Goal: Task Accomplishment & Management: Use online tool/utility

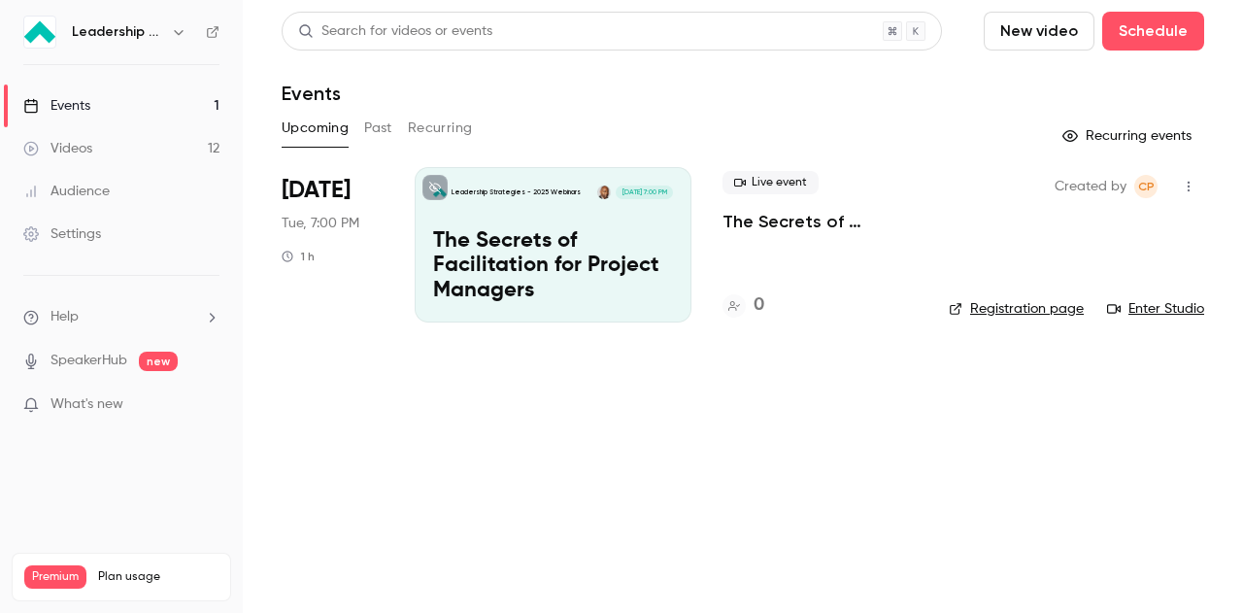
click at [173, 32] on icon "button" at bounding box center [179, 32] width 16 height 16
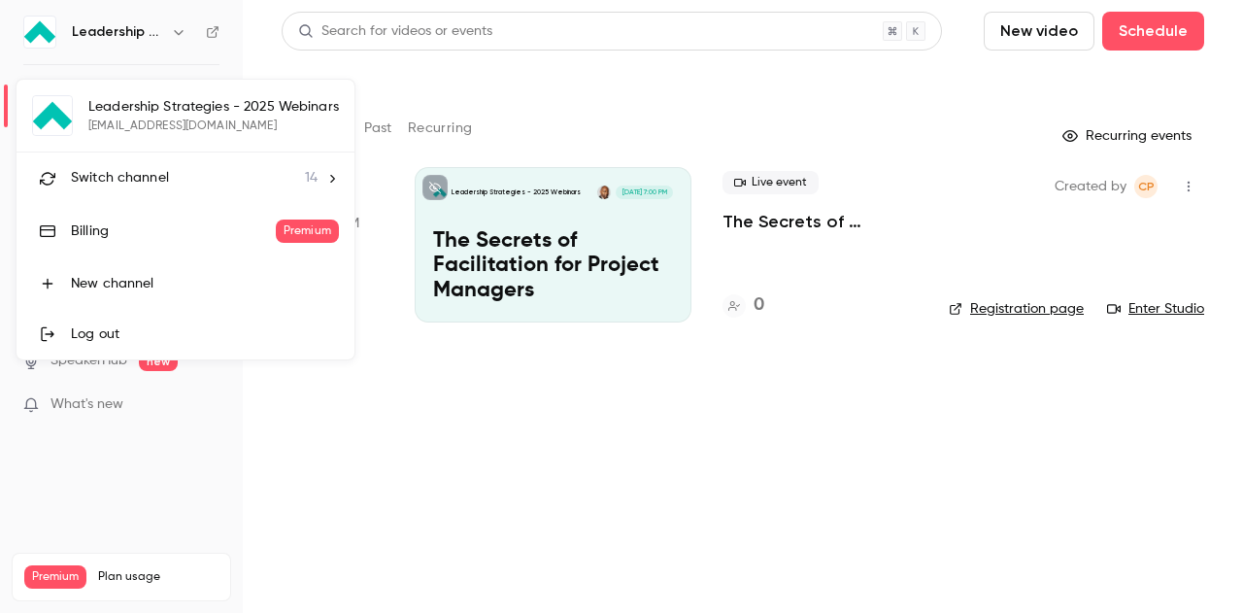
click at [155, 184] on span "Switch channel" at bounding box center [120, 178] width 98 height 20
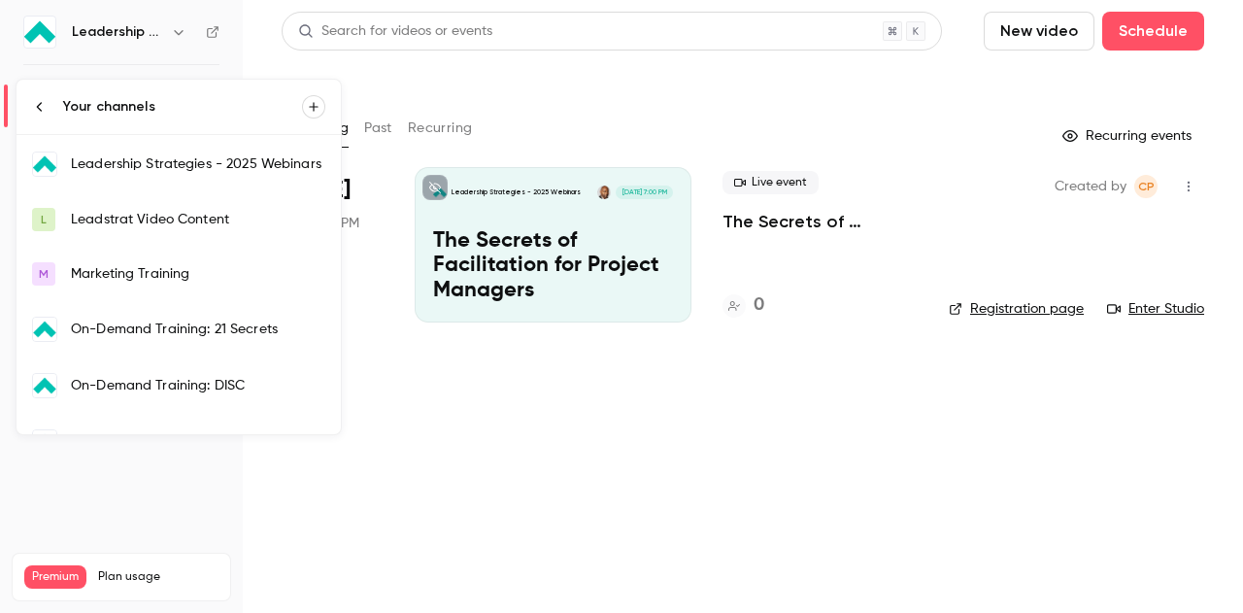
scroll to position [388, 0]
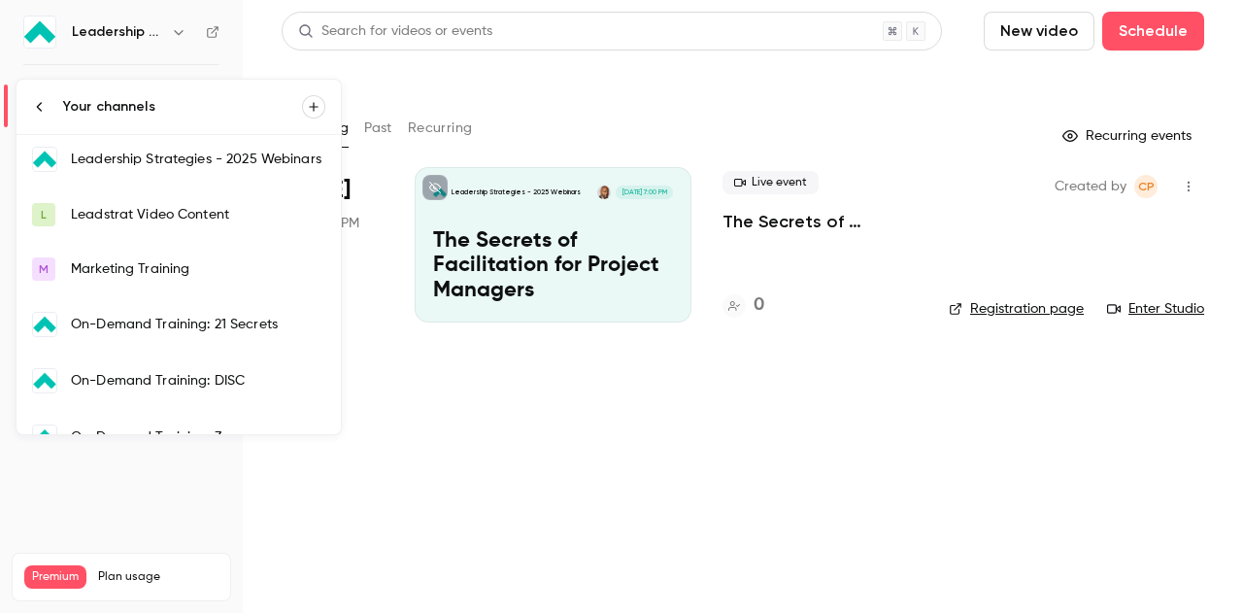
click at [185, 259] on div "Marketing Training" at bounding box center [198, 268] width 254 height 19
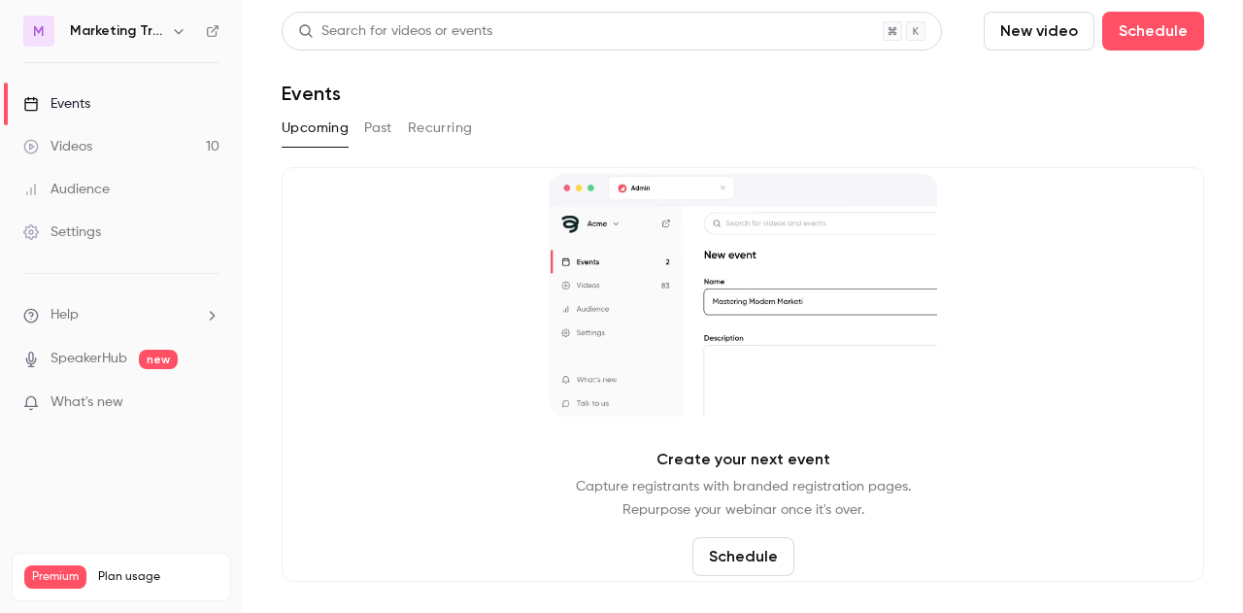
click at [368, 126] on button "Past" at bounding box center [378, 128] width 28 height 31
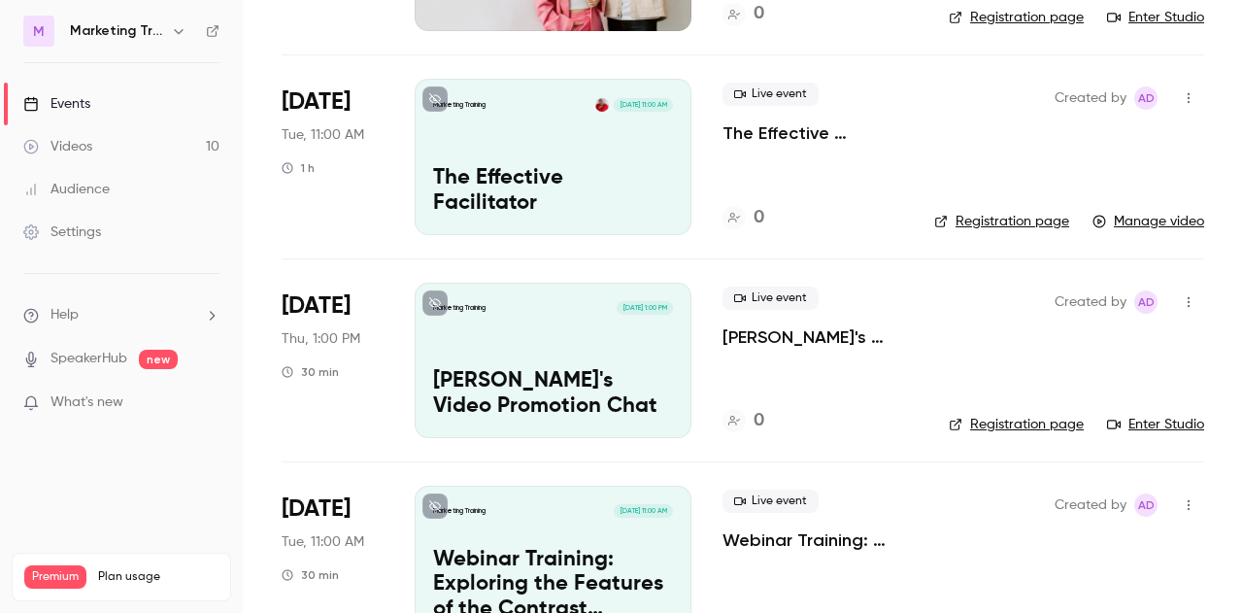
scroll to position [583, 0]
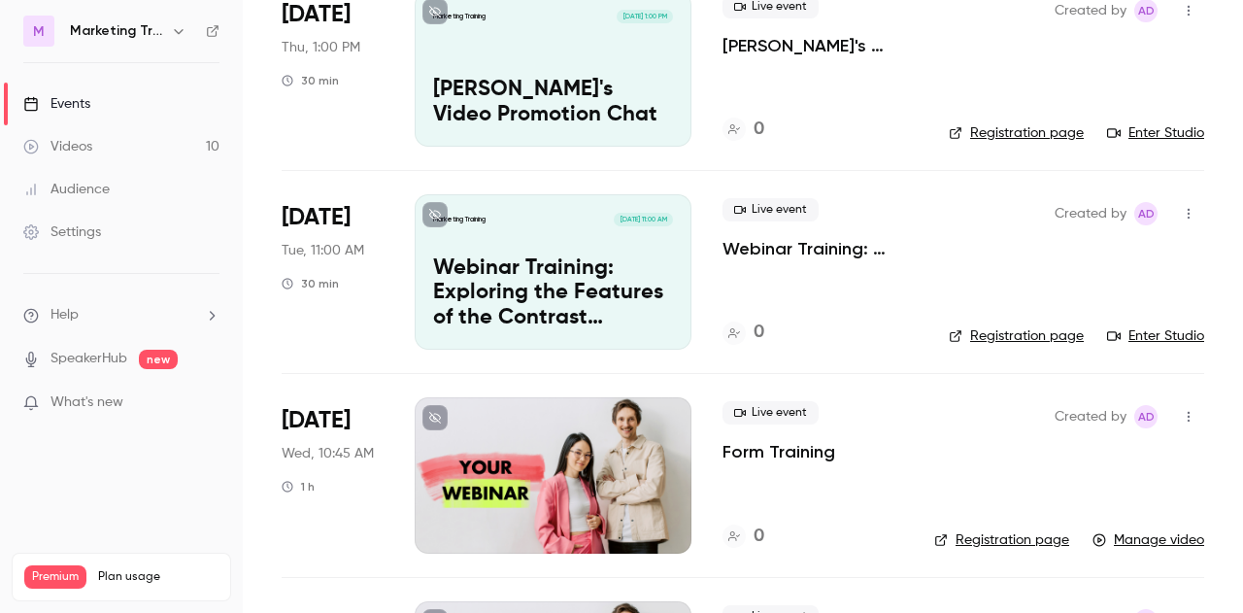
click at [171, 34] on icon "button" at bounding box center [179, 31] width 16 height 16
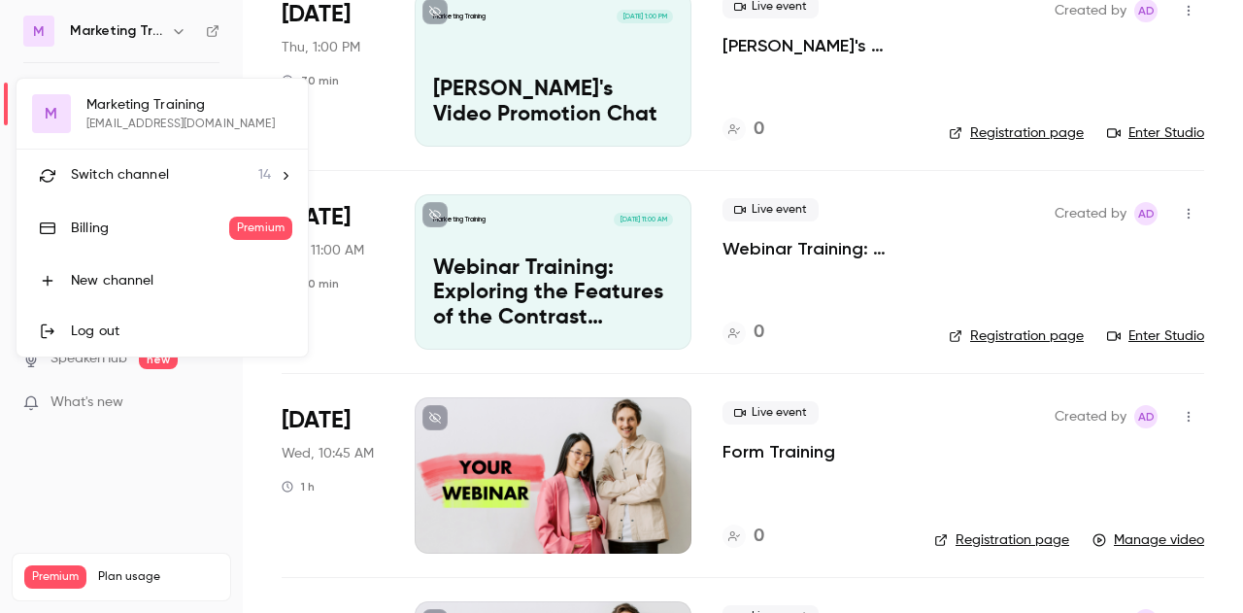
click at [154, 189] on li "Switch channel 14" at bounding box center [162, 175] width 291 height 51
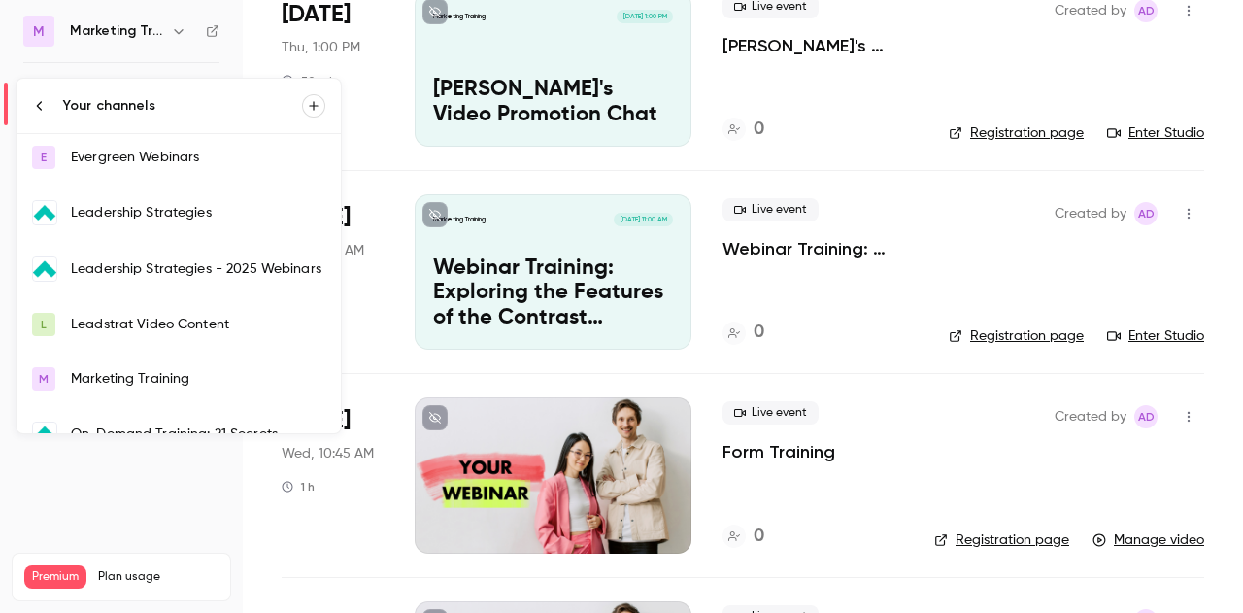
scroll to position [291, 0]
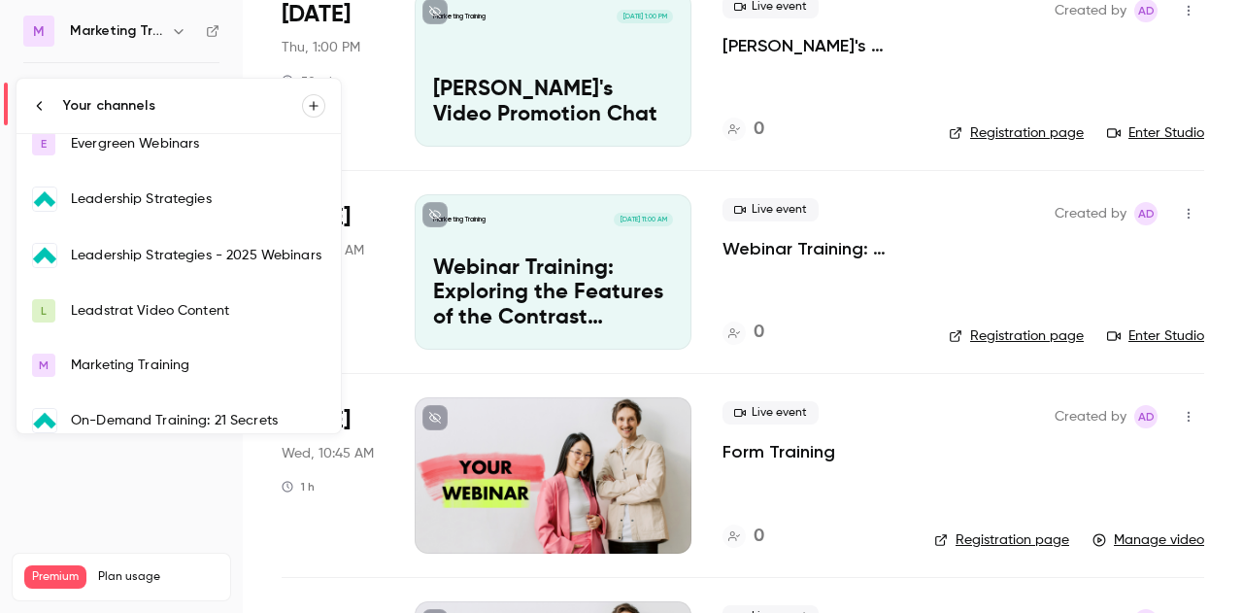
click at [173, 247] on div "Leadership Strategies - 2025 Webinars" at bounding box center [198, 255] width 254 height 19
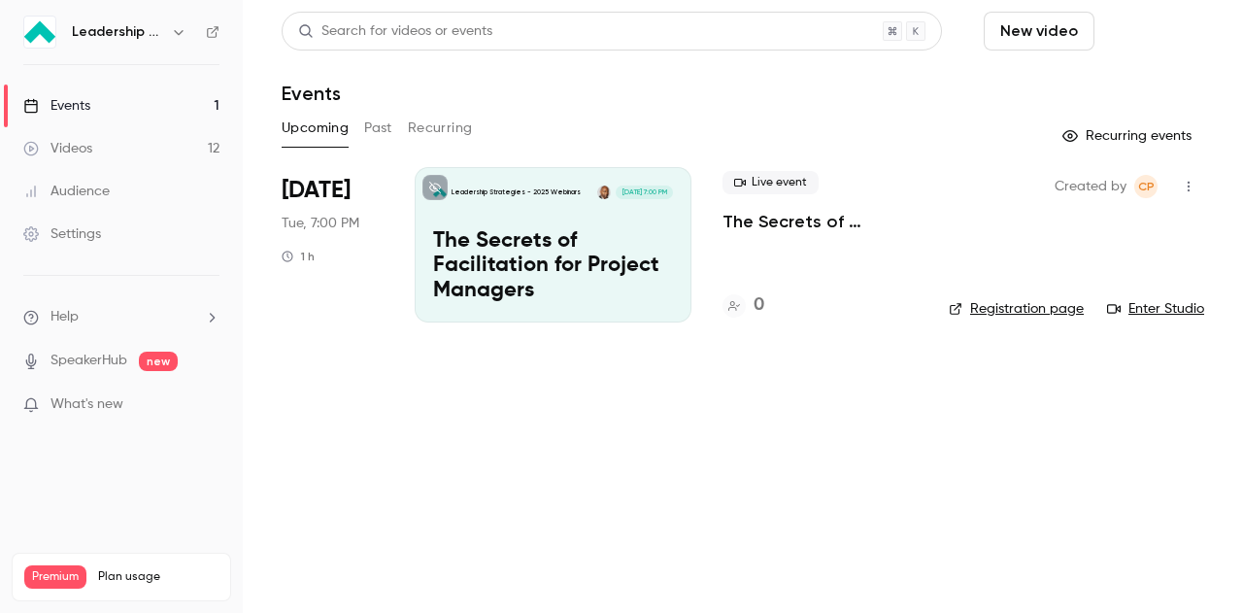
click at [1119, 32] on button "Schedule" at bounding box center [1153, 31] width 102 height 39
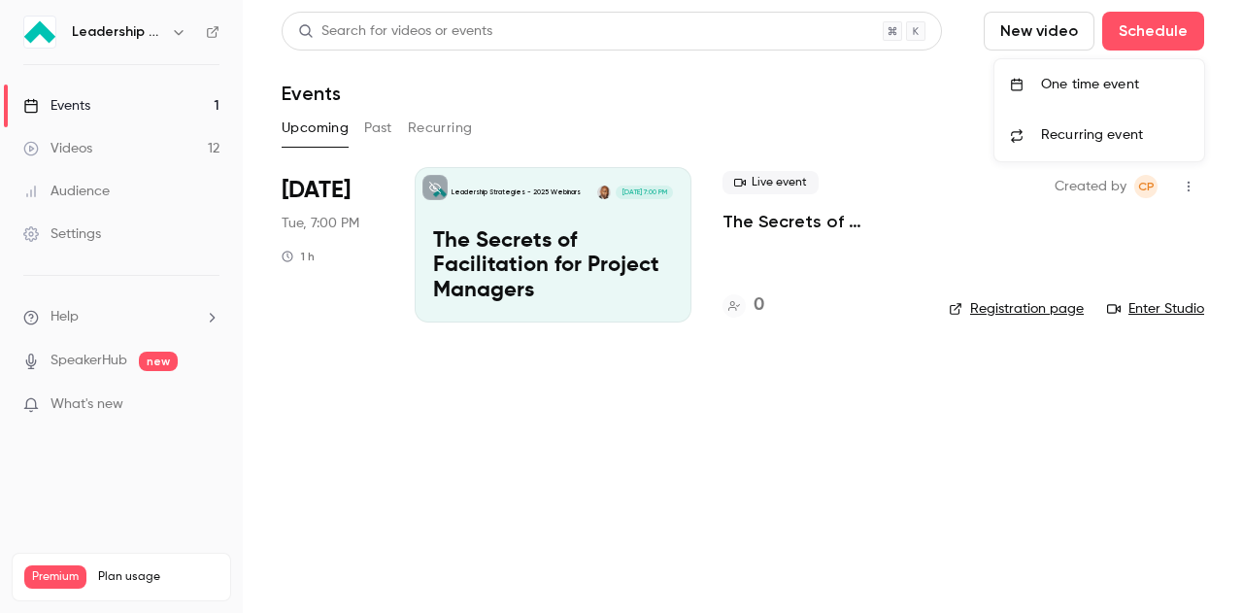
click at [1060, 81] on div "One time event" at bounding box center [1115, 84] width 148 height 19
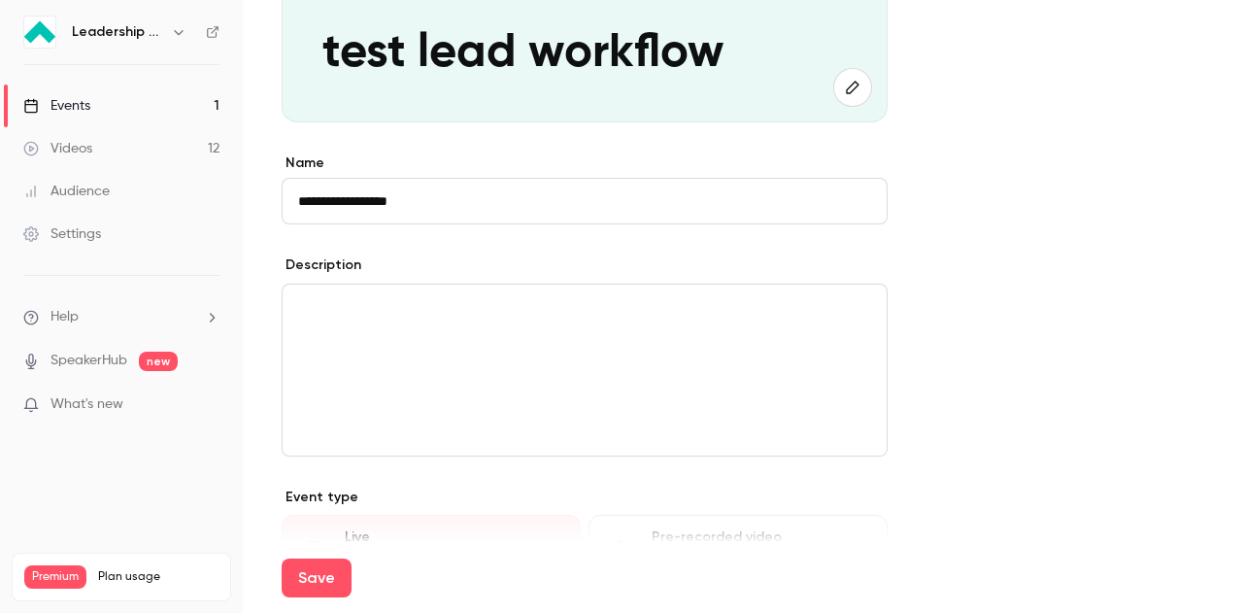
scroll to position [612, 0]
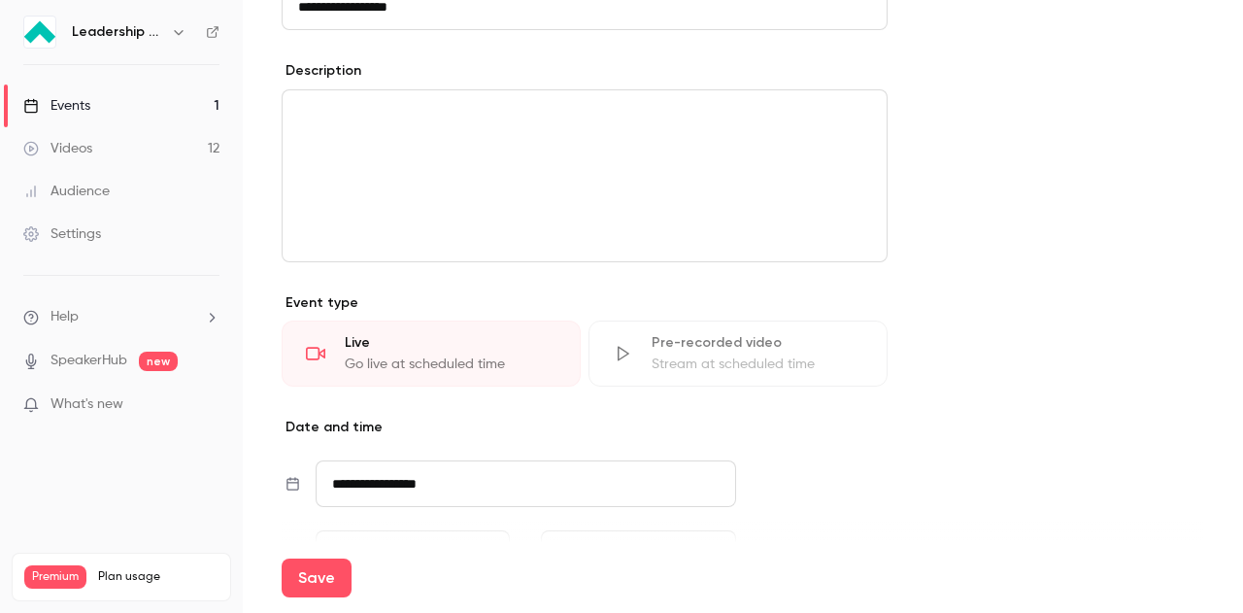
type input "**********"
click at [412, 192] on div "editor" at bounding box center [585, 175] width 604 height 171
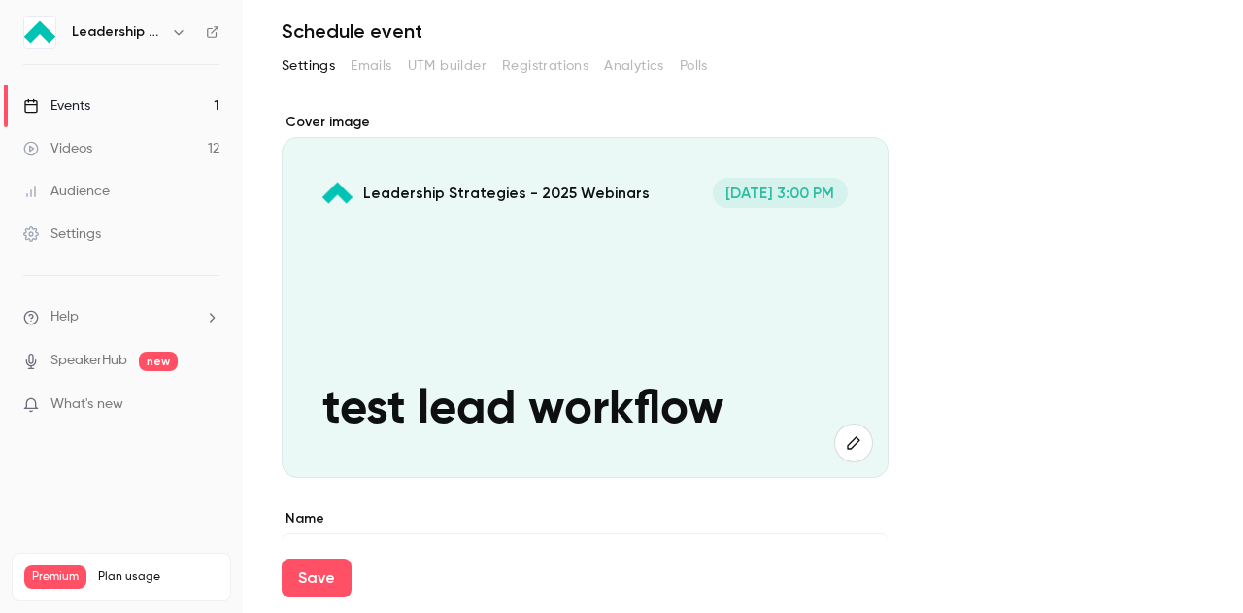
scroll to position [0, 0]
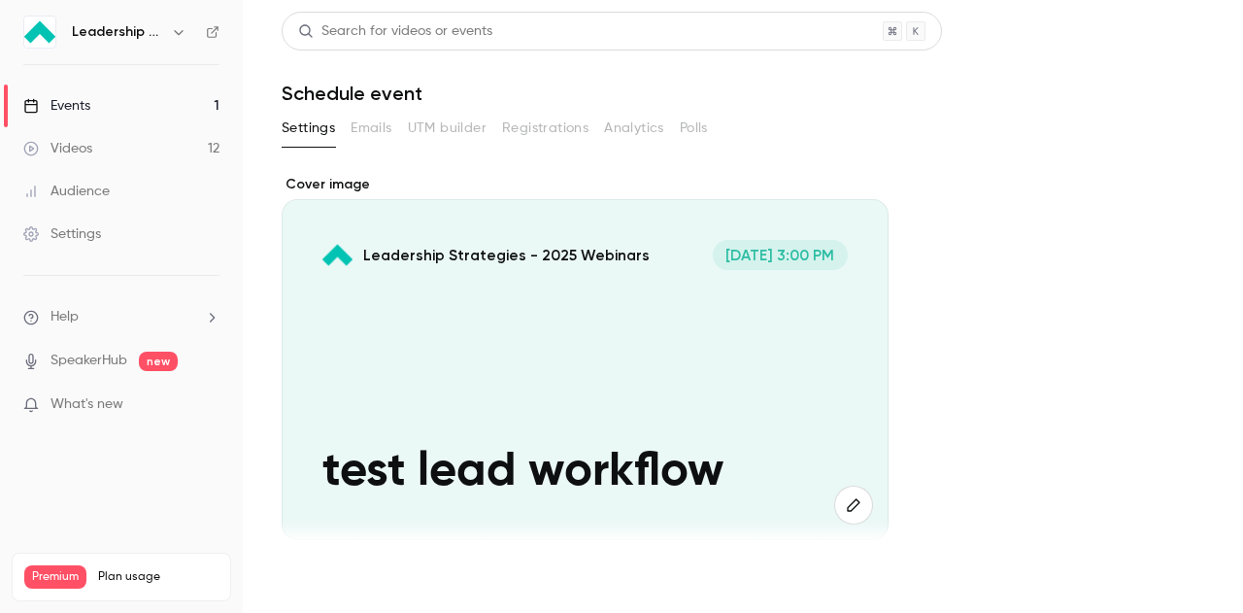
click at [316, 582] on button "Save" at bounding box center [317, 577] width 70 height 39
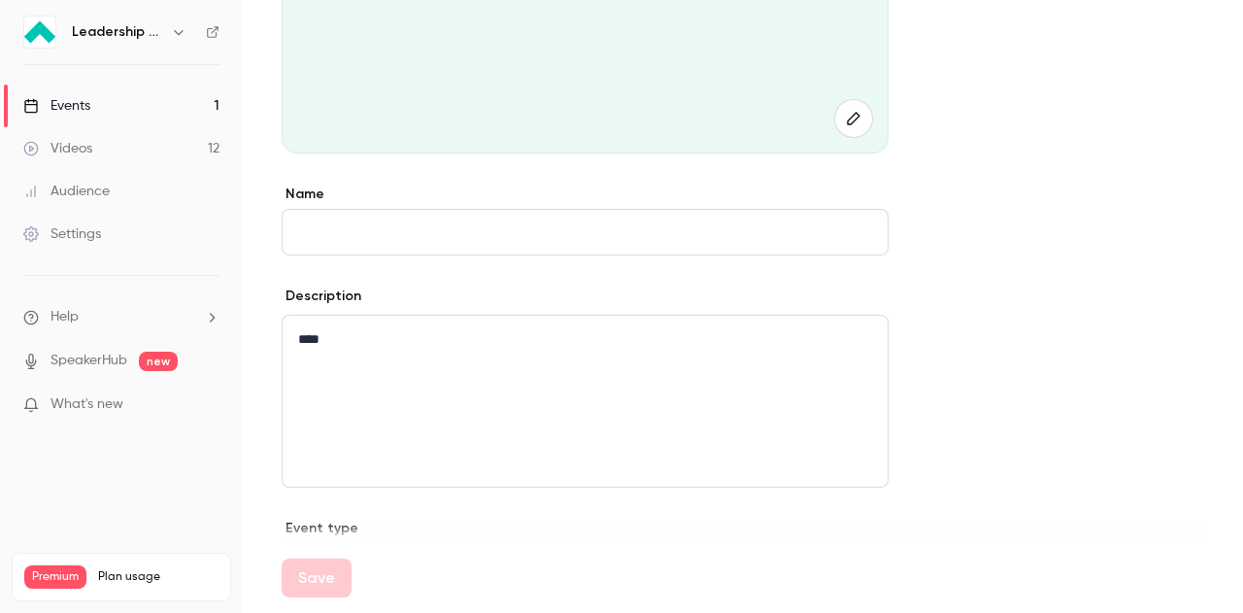
scroll to position [388, 0]
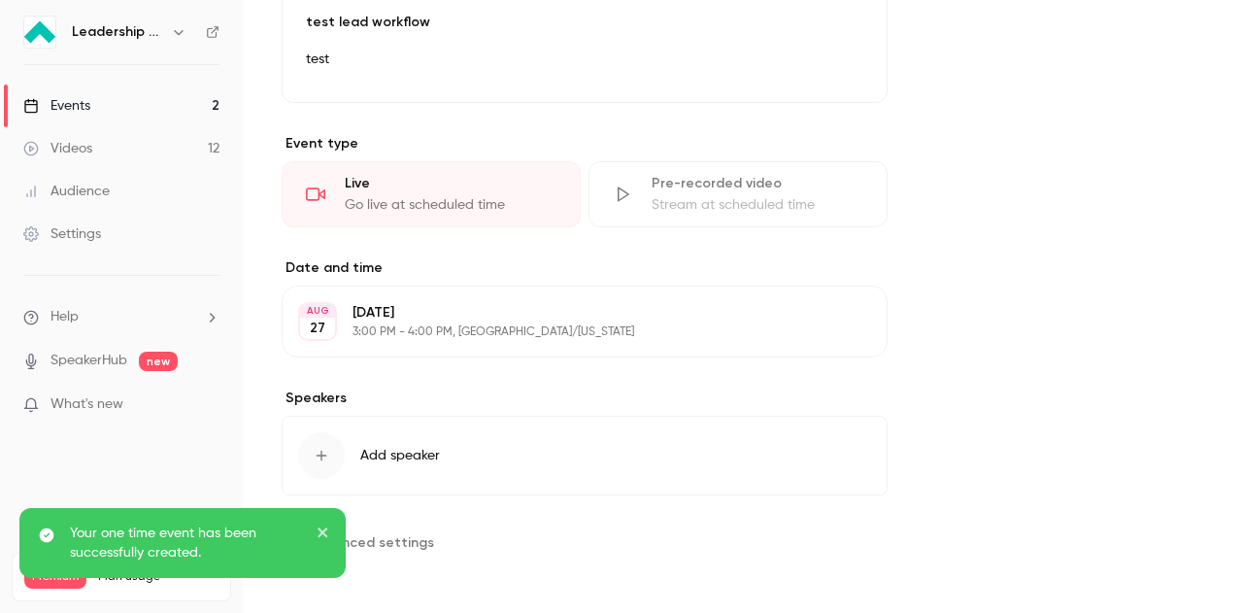
click at [404, 538] on span "Advanced settings" at bounding box center [371, 542] width 125 height 20
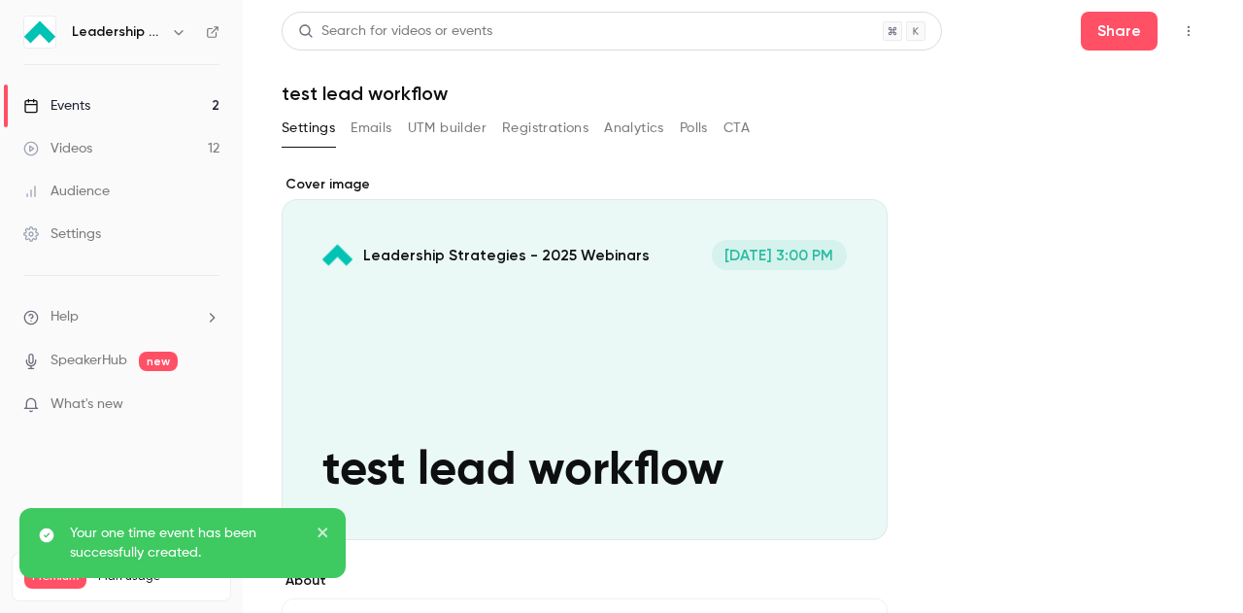
click at [693, 118] on button "Polls" at bounding box center [694, 128] width 28 height 31
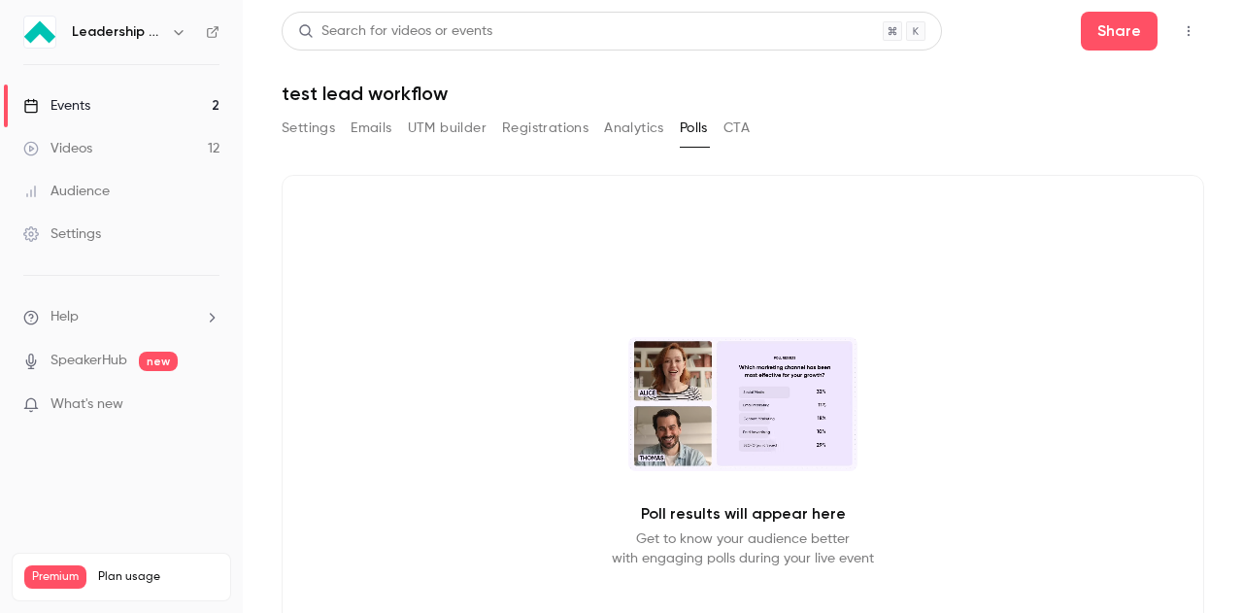
click at [1181, 33] on icon "button" at bounding box center [1189, 31] width 16 height 14
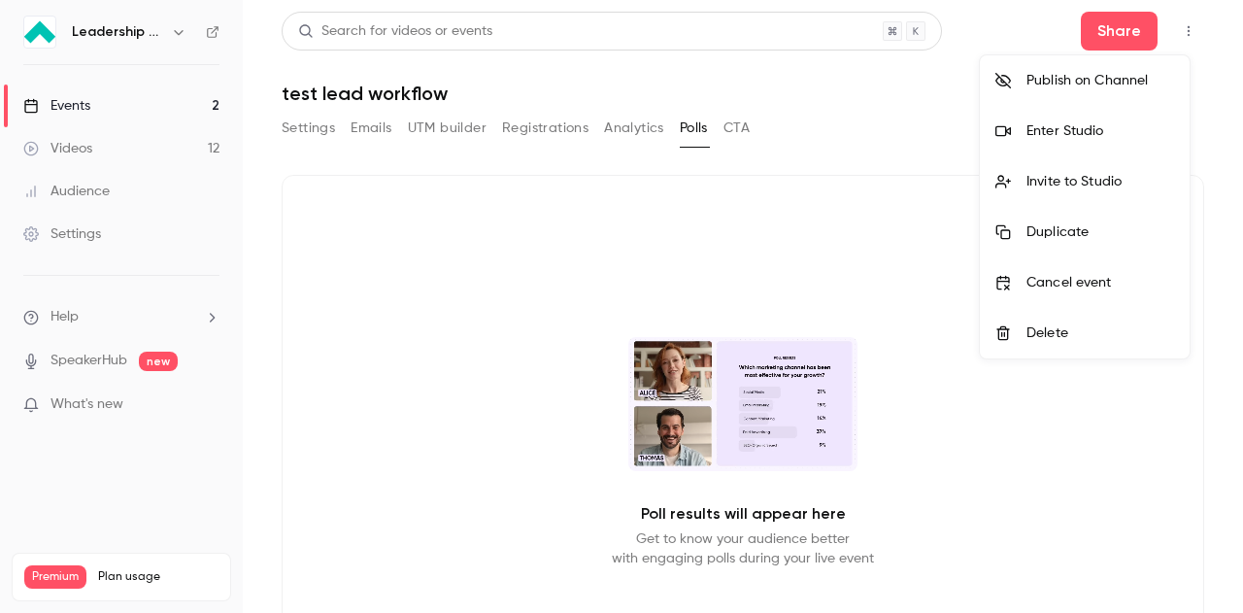
click at [530, 121] on div at bounding box center [621, 306] width 1243 height 613
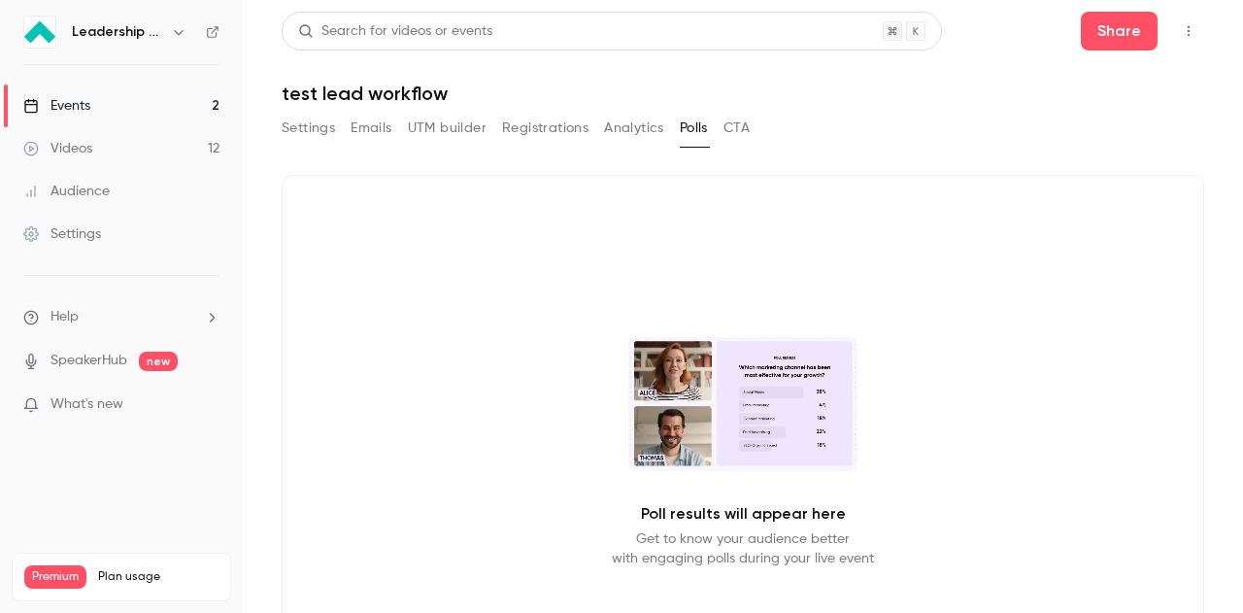
click at [520, 124] on button "Registrations" at bounding box center [545, 128] width 86 height 31
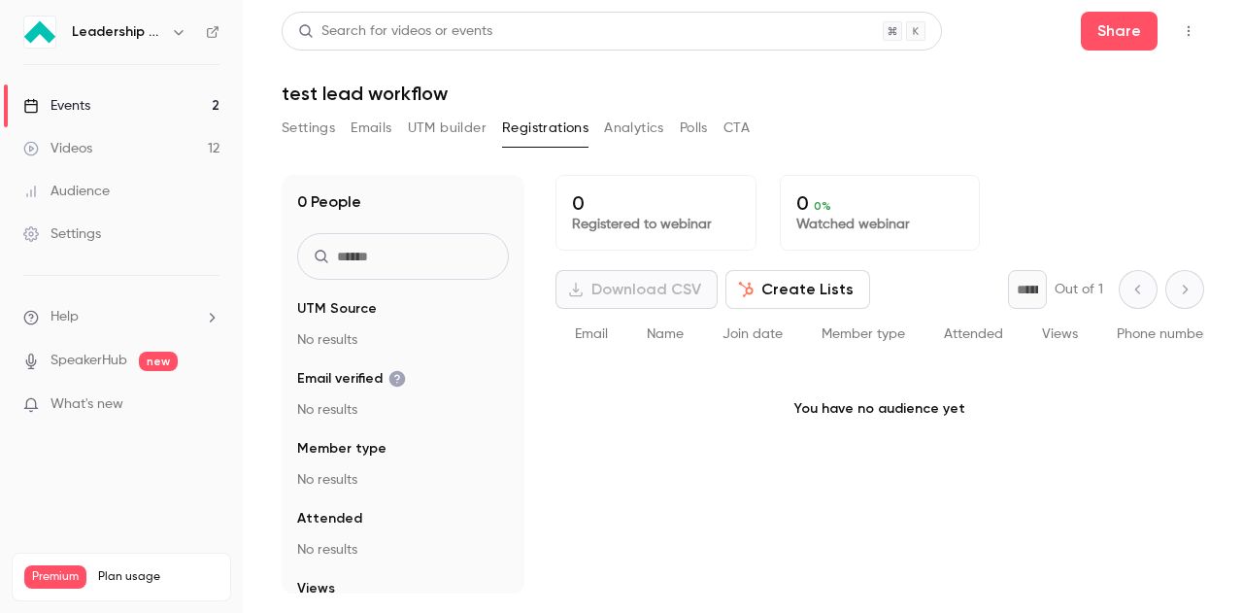
click at [417, 131] on button "UTM builder" at bounding box center [447, 128] width 79 height 31
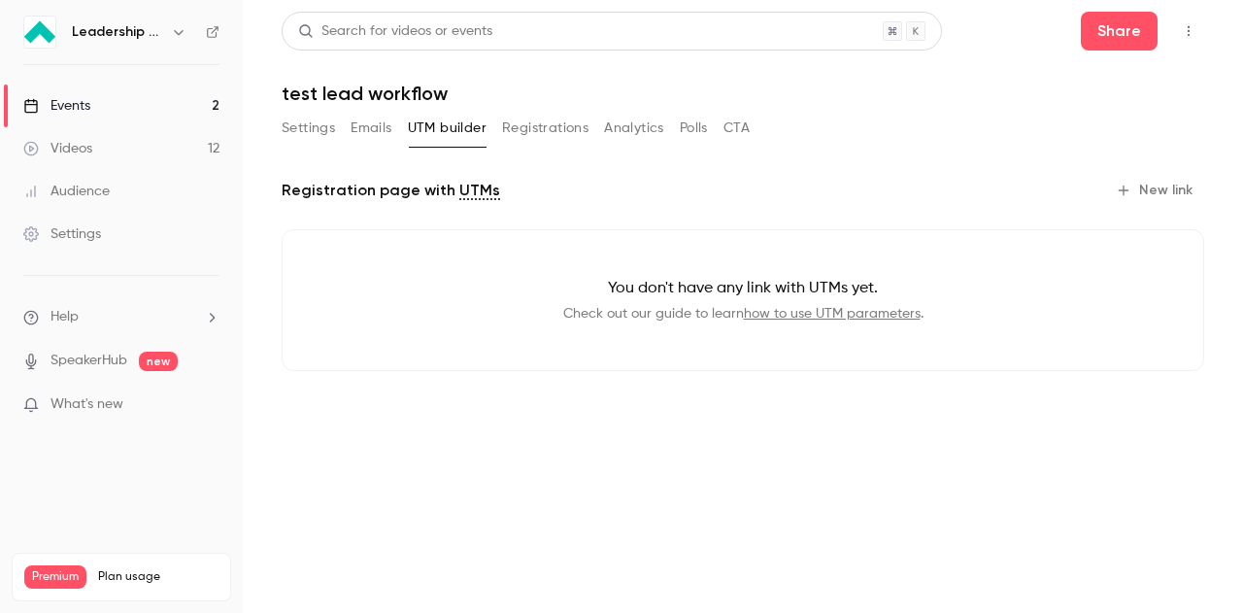
click at [373, 130] on button "Emails" at bounding box center [370, 128] width 41 height 31
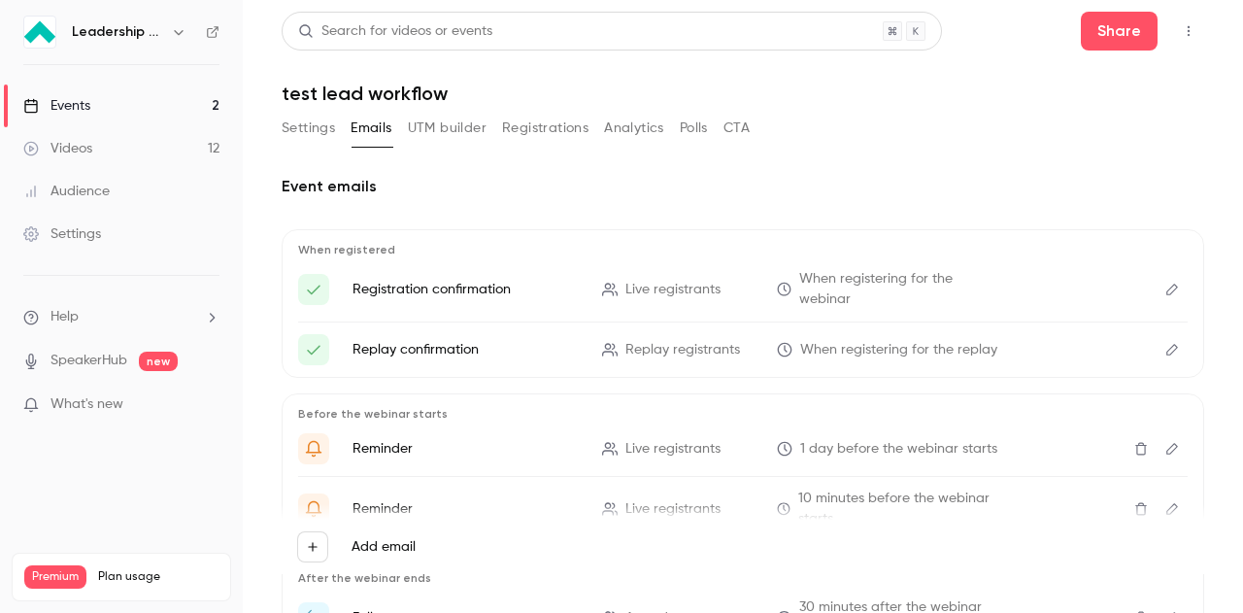
click at [1181, 30] on icon "button" at bounding box center [1189, 31] width 16 height 14
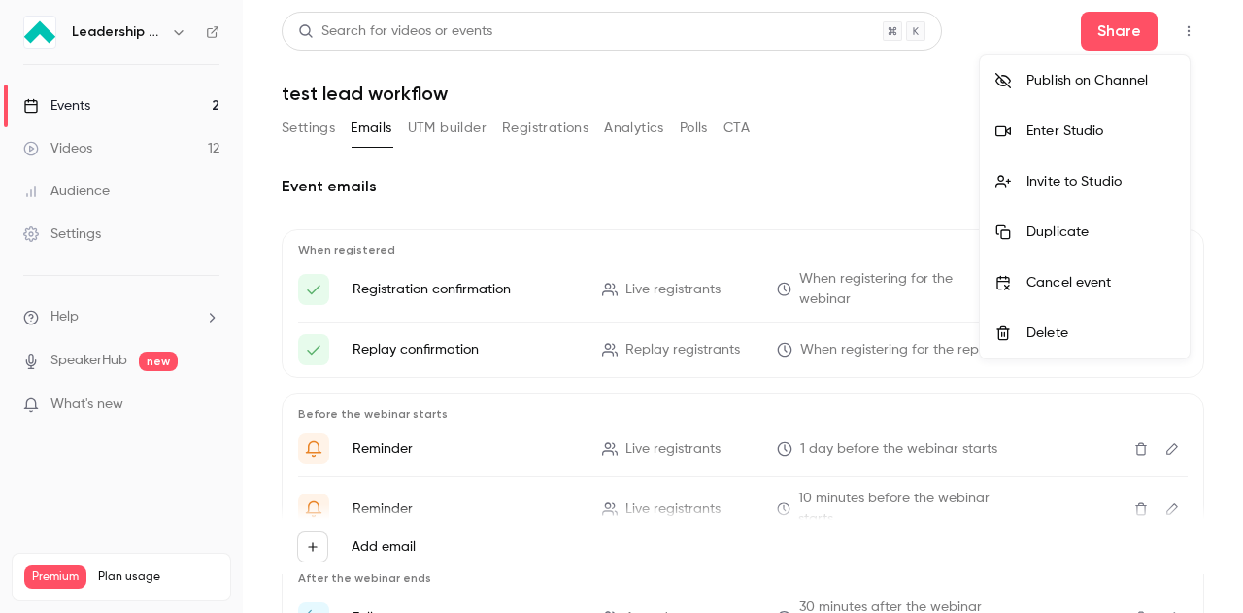
click at [1071, 186] on div "Invite to Studio" at bounding box center [1100, 181] width 148 height 19
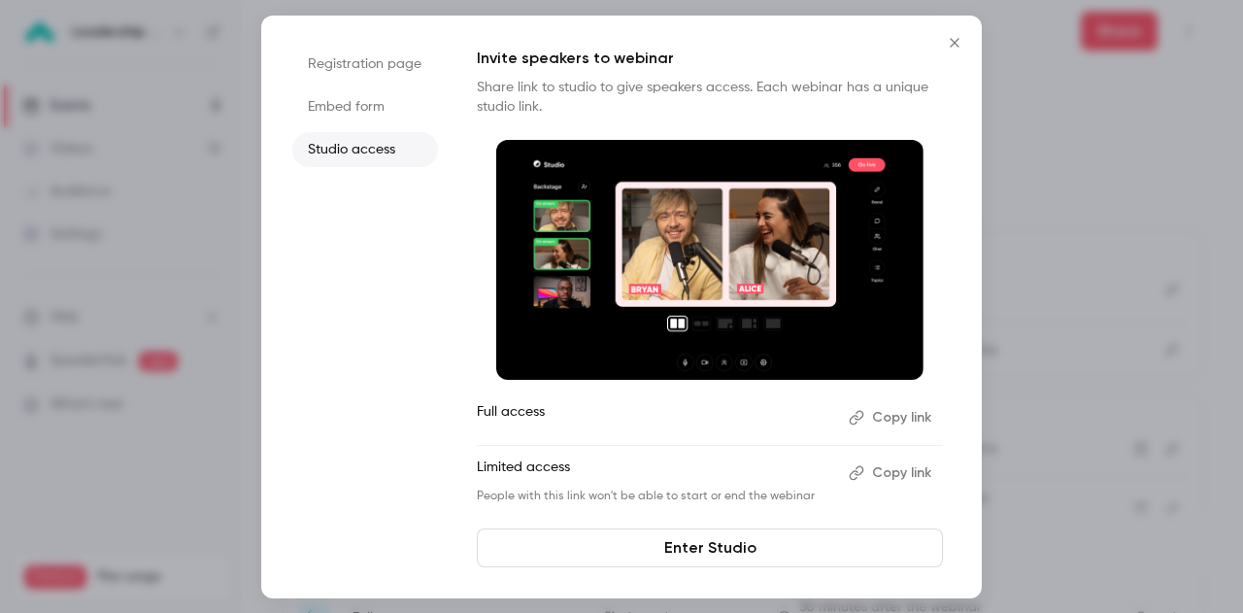
click at [907, 406] on button "Copy link" at bounding box center [892, 417] width 102 height 31
click at [951, 38] on icon "Close" at bounding box center [954, 43] width 23 height 16
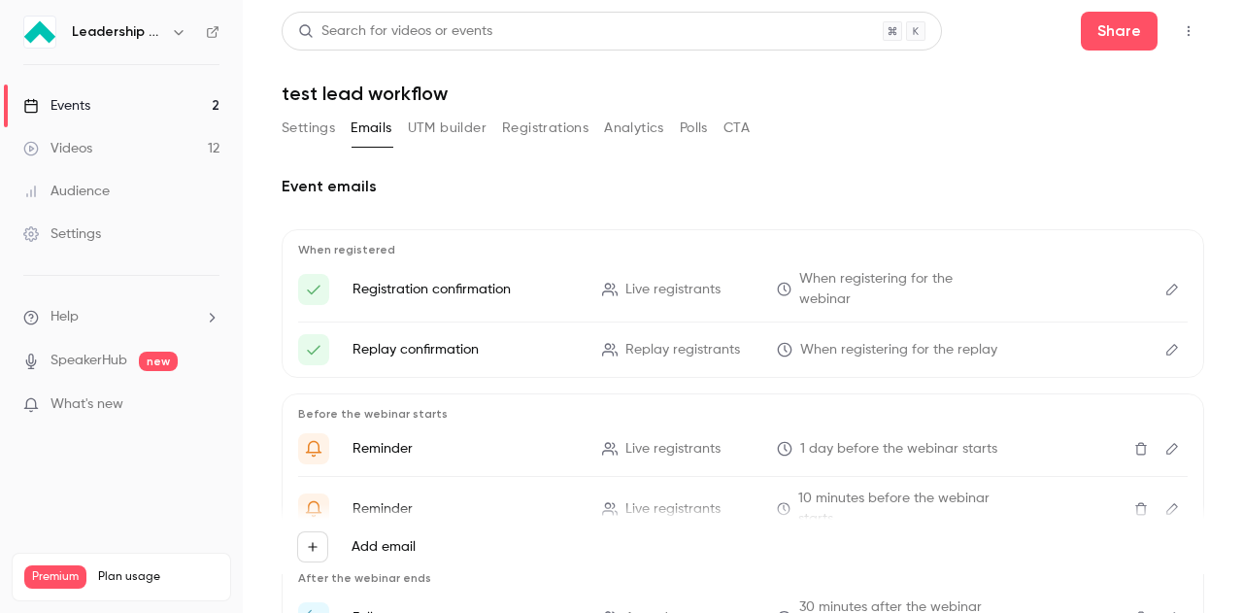
click at [118, 154] on link "Videos 12" at bounding box center [121, 148] width 243 height 43
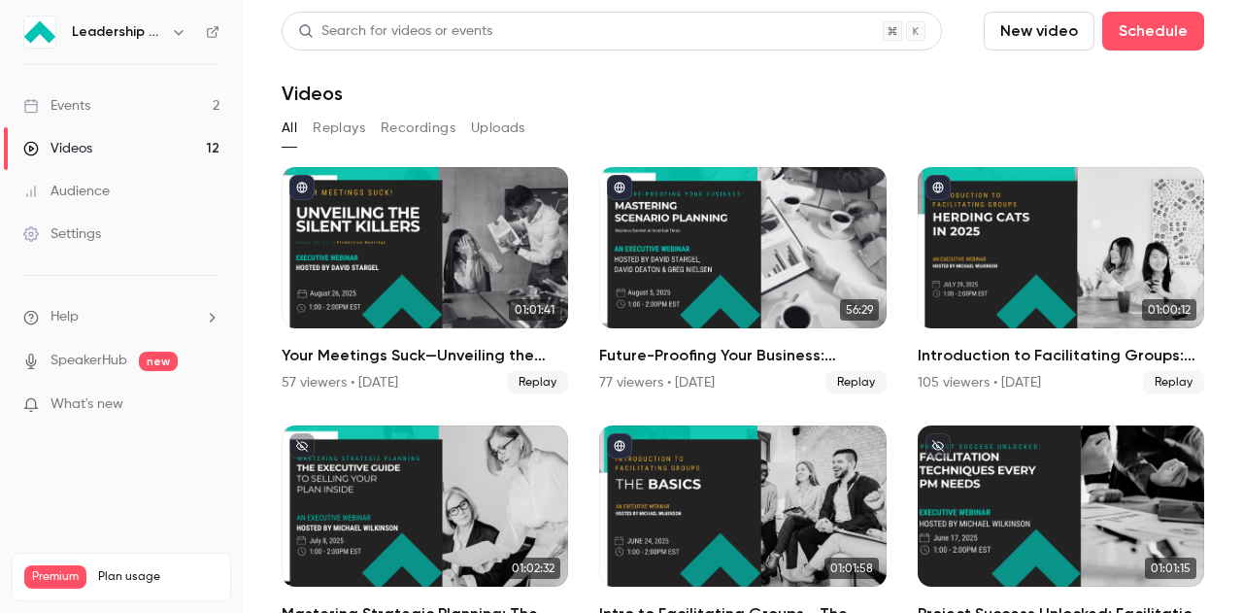
click at [95, 110] on link "Events 2" at bounding box center [121, 105] width 243 height 43
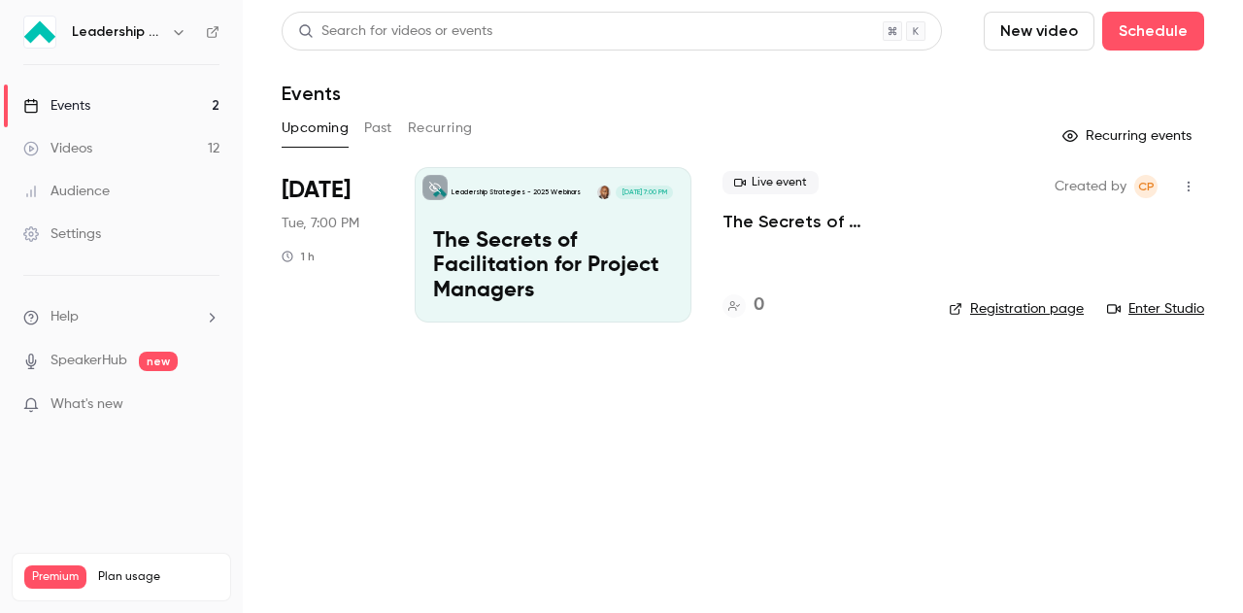
click at [68, 156] on div "Videos" at bounding box center [57, 148] width 69 height 19
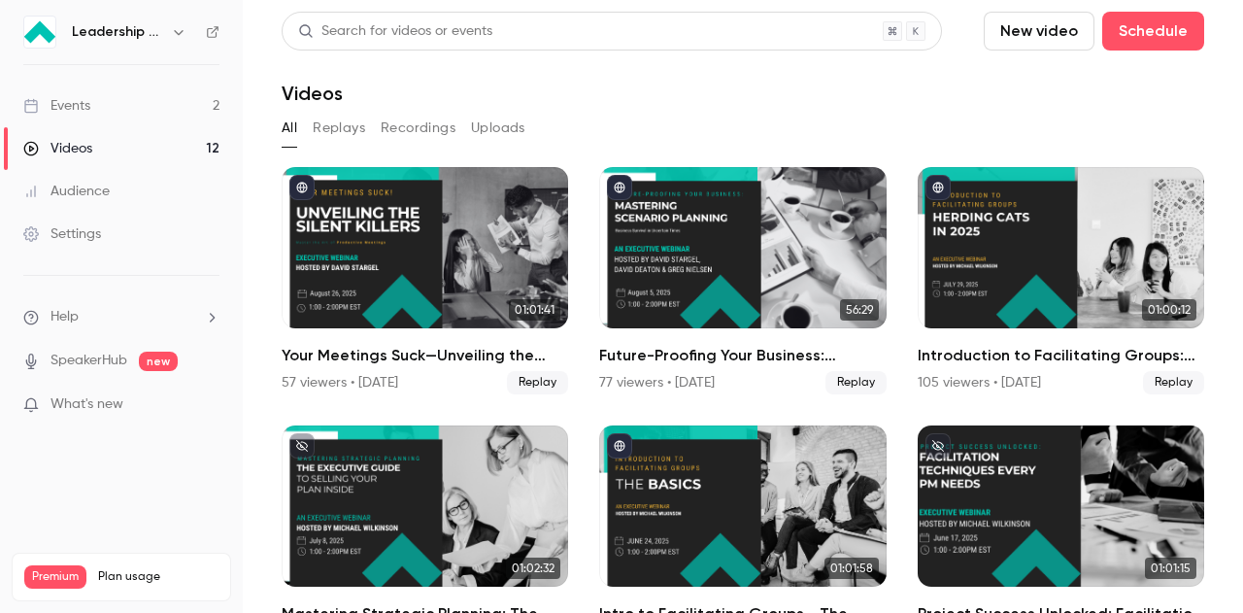
click at [97, 112] on link "Events 2" at bounding box center [121, 105] width 243 height 43
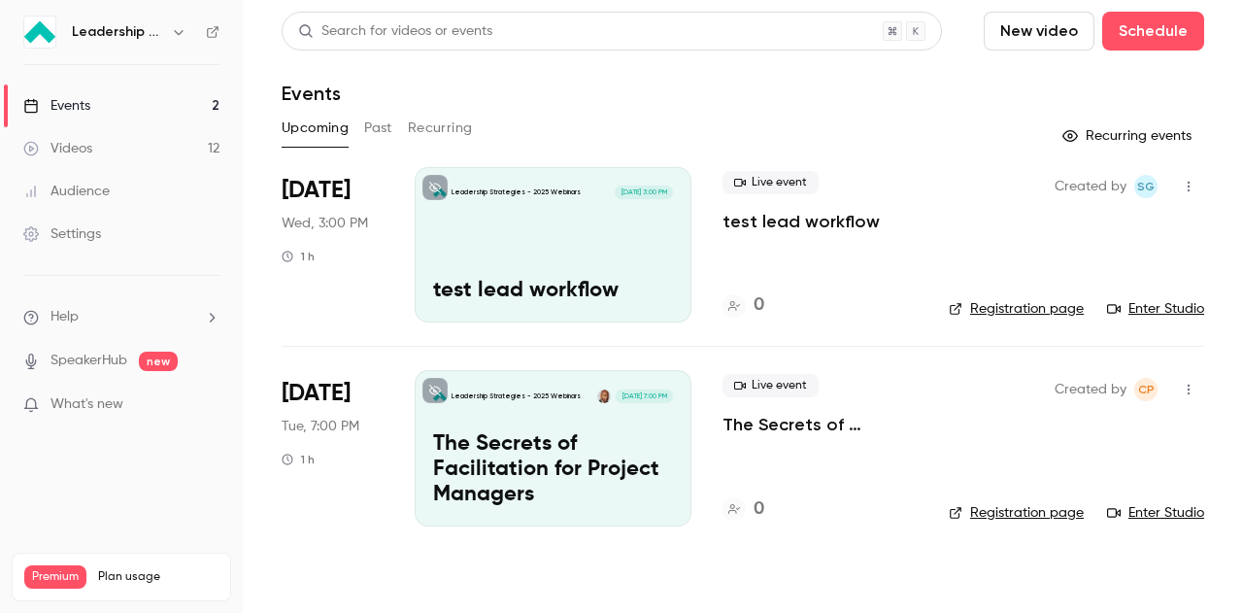
click at [1194, 182] on icon "button" at bounding box center [1189, 187] width 16 height 14
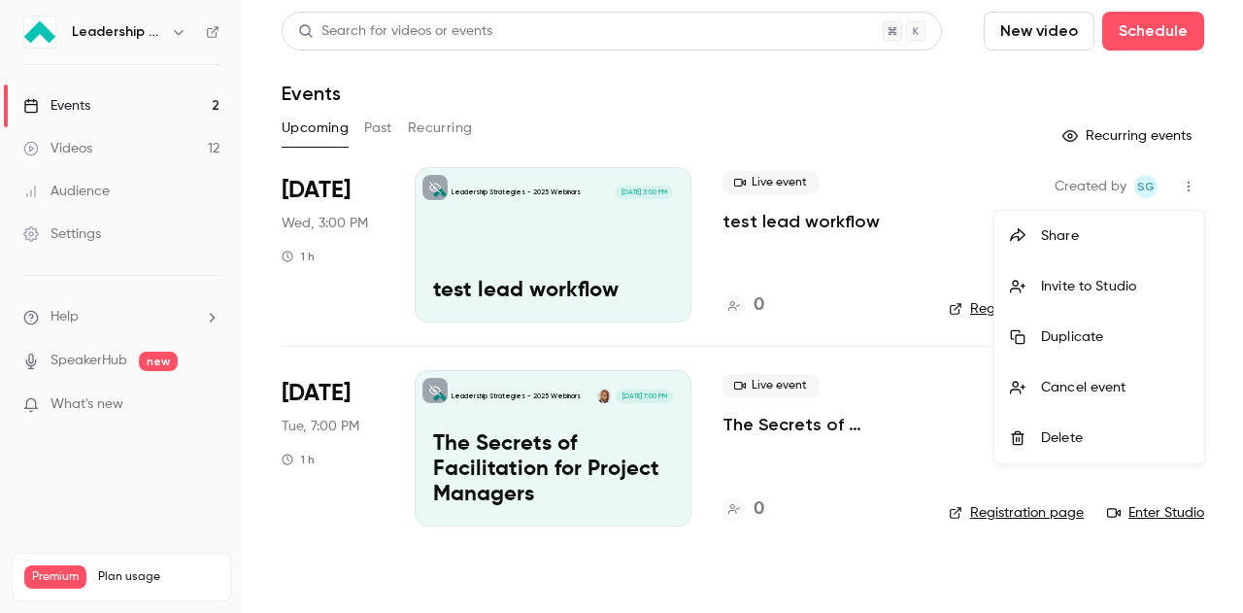
click at [907, 139] on div at bounding box center [621, 306] width 1243 height 613
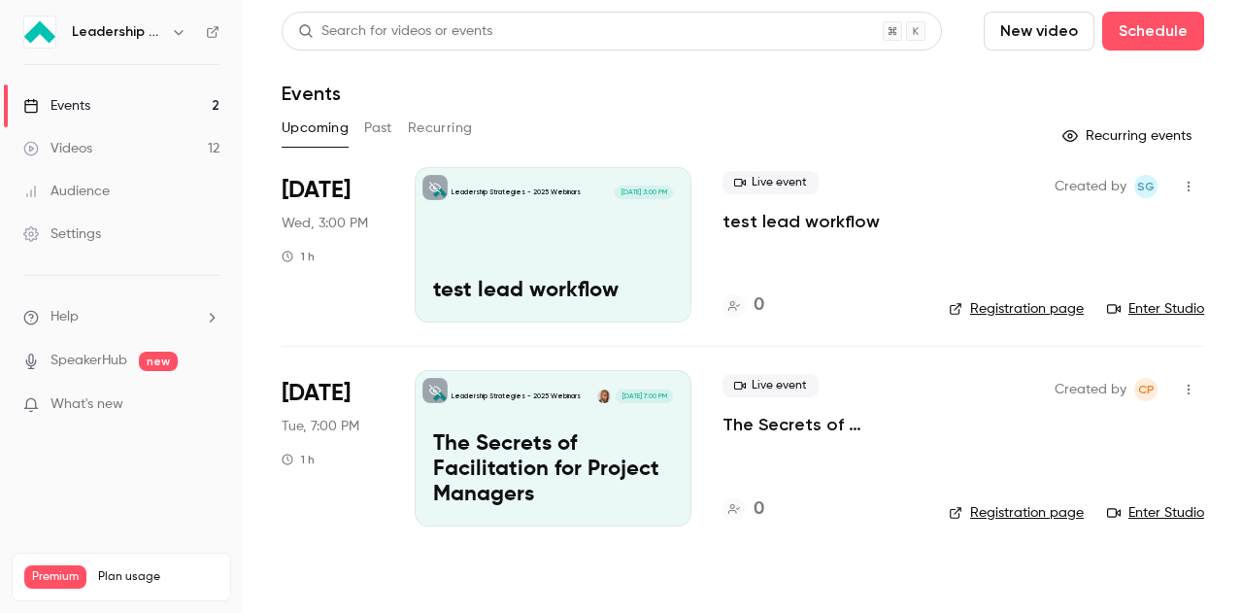
click at [1142, 310] on link "Enter Studio" at bounding box center [1155, 308] width 97 height 19
click at [377, 130] on button "Past" at bounding box center [378, 128] width 28 height 31
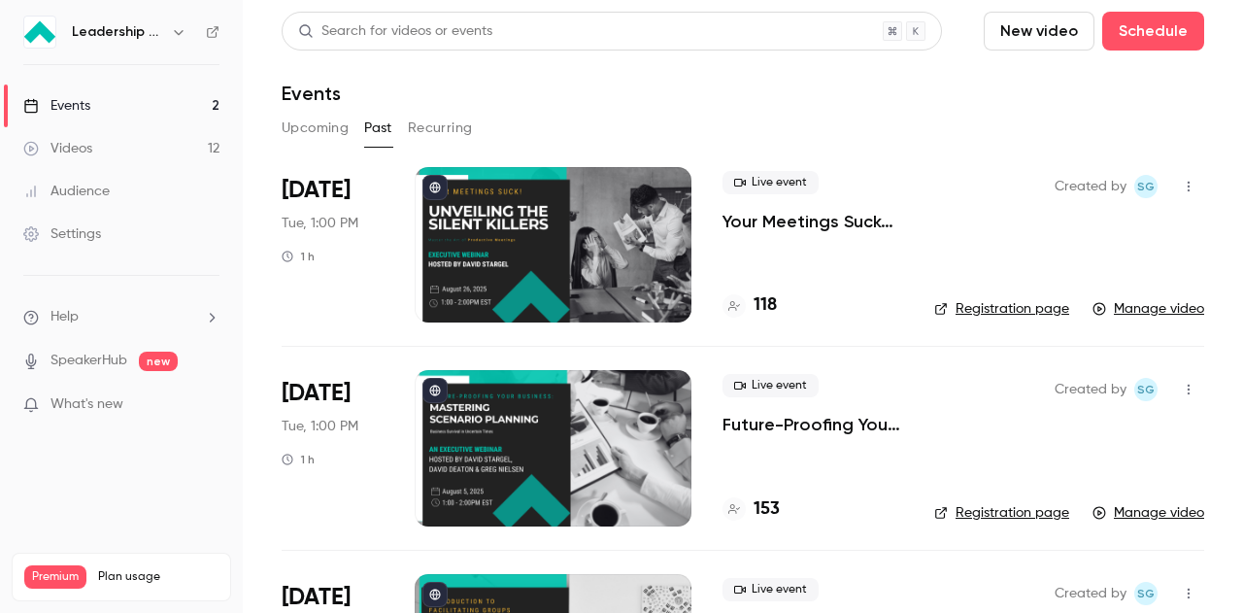
click at [553, 280] on div at bounding box center [553, 244] width 277 height 155
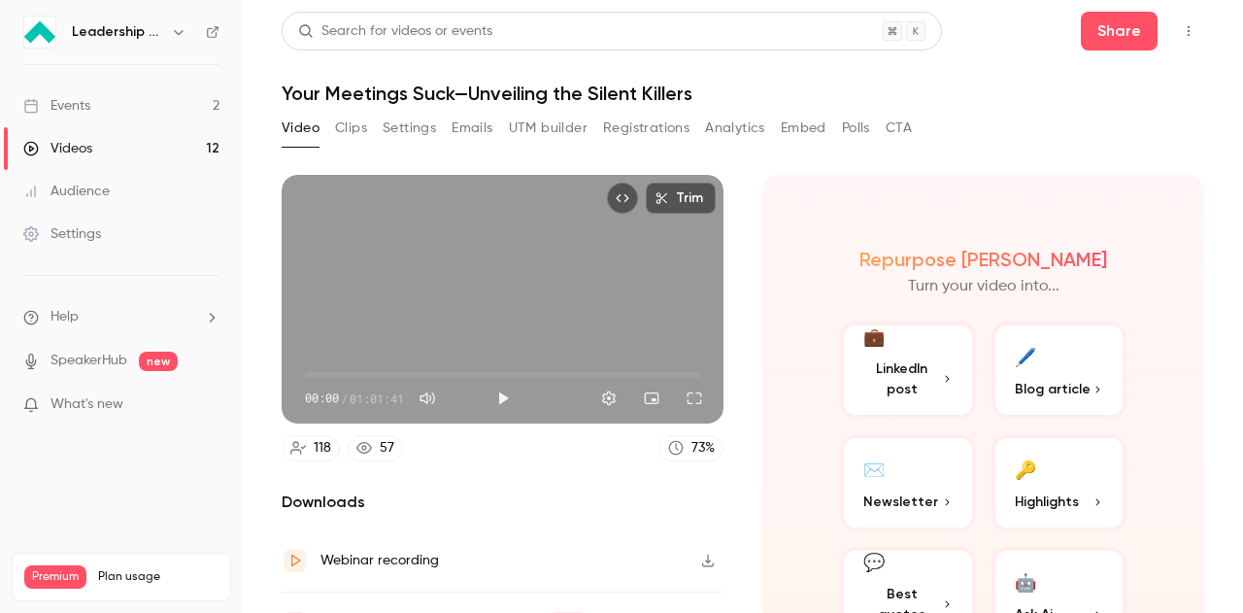
click at [850, 121] on button "Polls" at bounding box center [856, 128] width 28 height 31
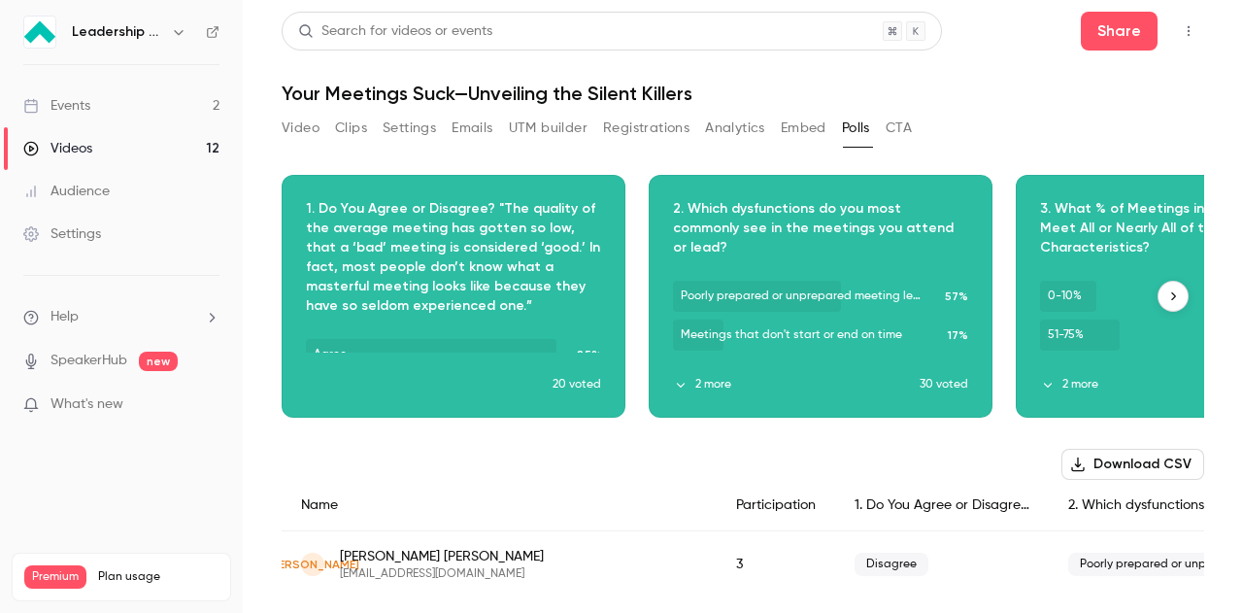
click at [1166, 290] on icon "button" at bounding box center [1173, 296] width 14 height 14
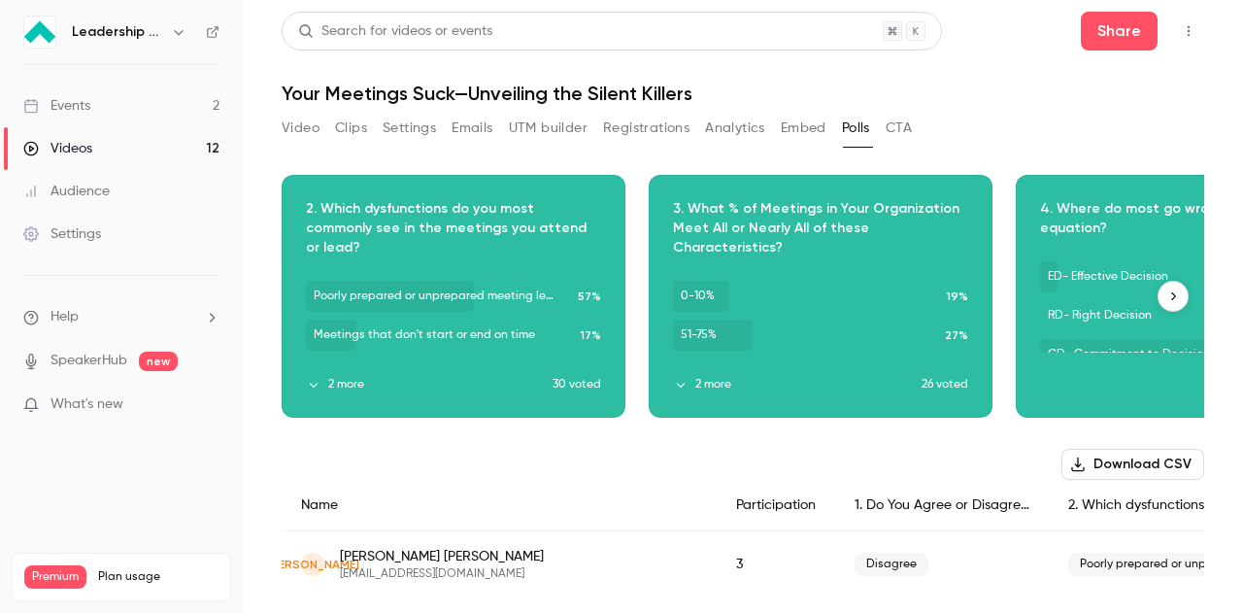
click at [1166, 290] on icon "button" at bounding box center [1173, 296] width 14 height 14
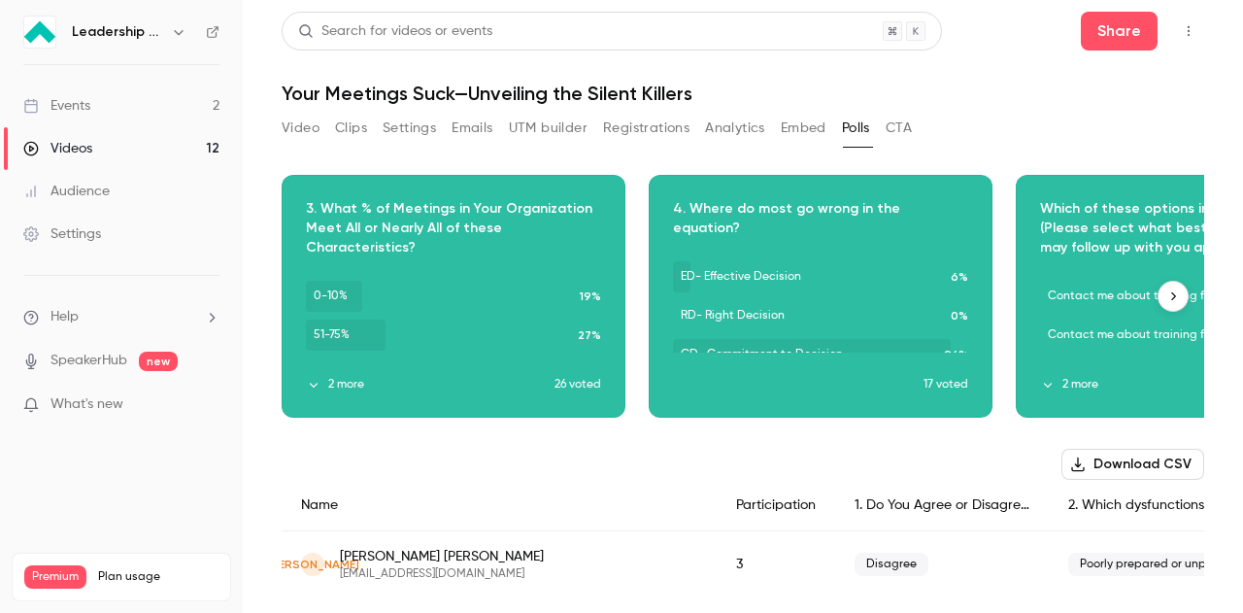
click at [1166, 290] on icon "button" at bounding box center [1173, 296] width 14 height 14
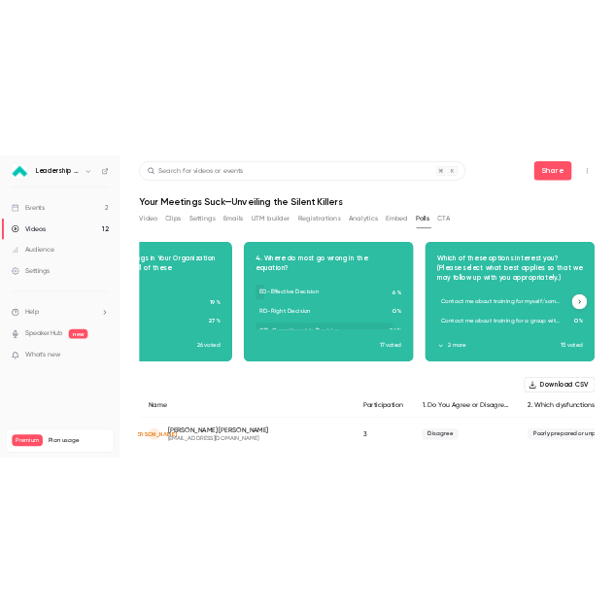
scroll to position [0, 904]
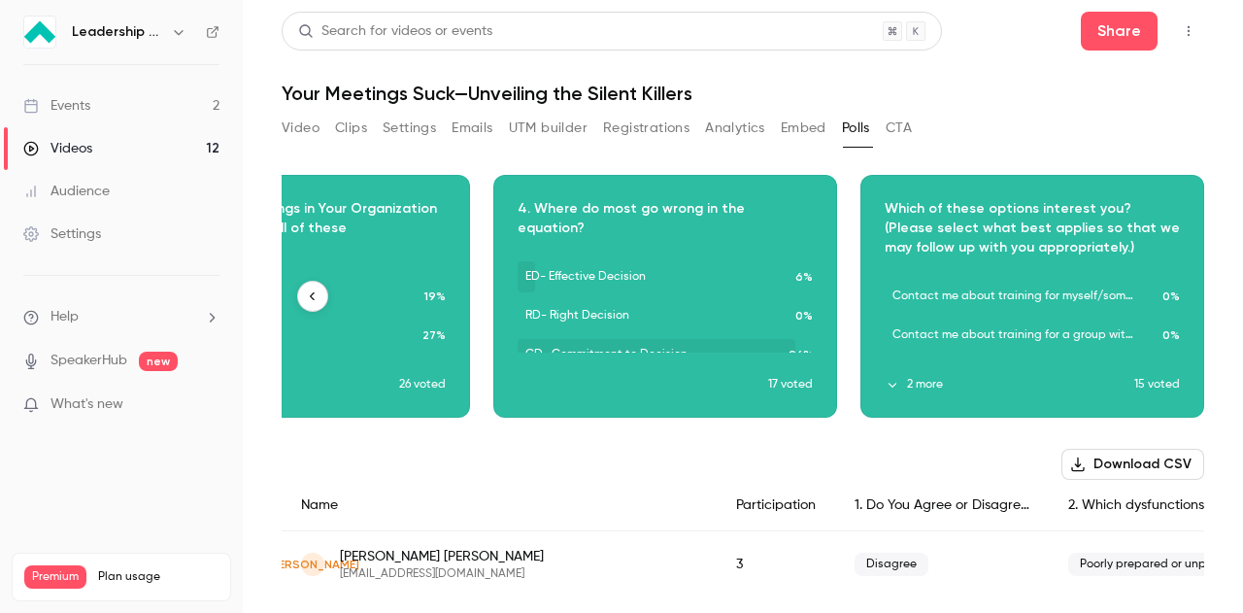
drag, startPoint x: 1053, startPoint y: 245, endPoint x: 875, endPoint y: 212, distance: 181.7
click at [875, 212] on div "Download image" at bounding box center [1032, 296] width 342 height 241
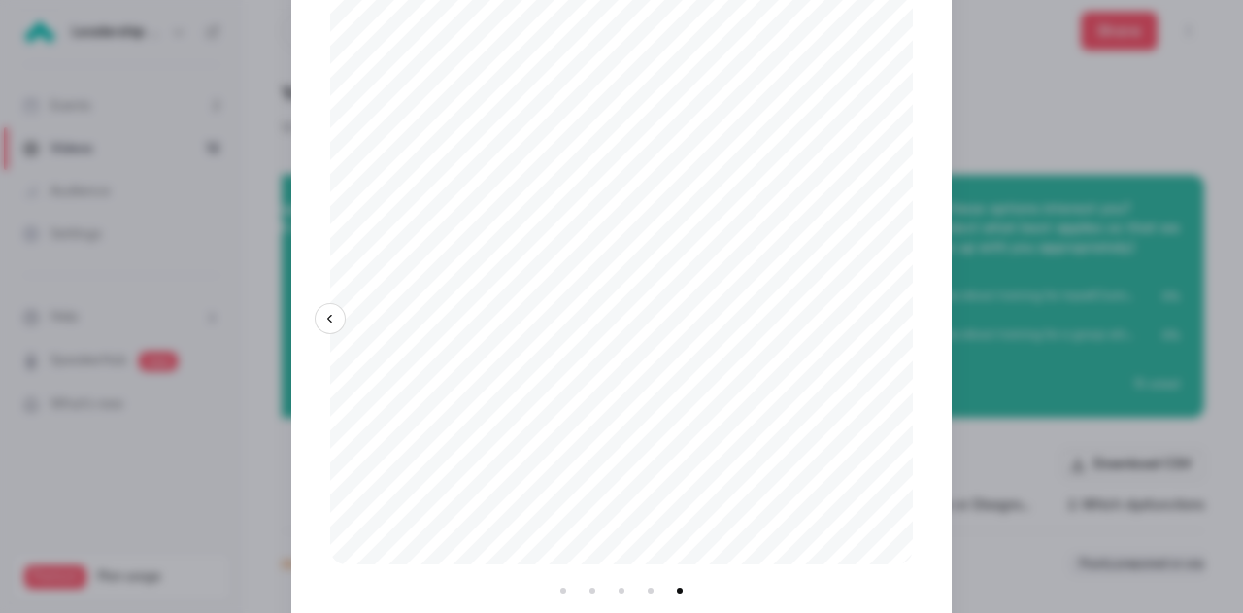
click at [981, 125] on div at bounding box center [621, 306] width 1243 height 613
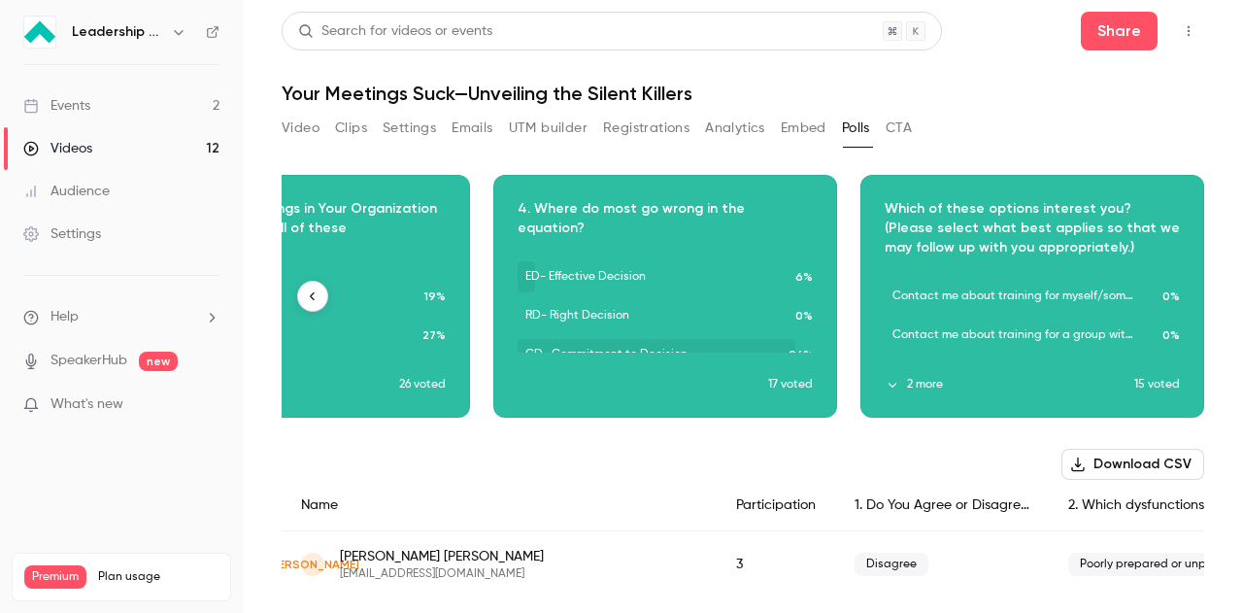
click at [1024, 281] on icon "button" at bounding box center [1032, 283] width 16 height 14
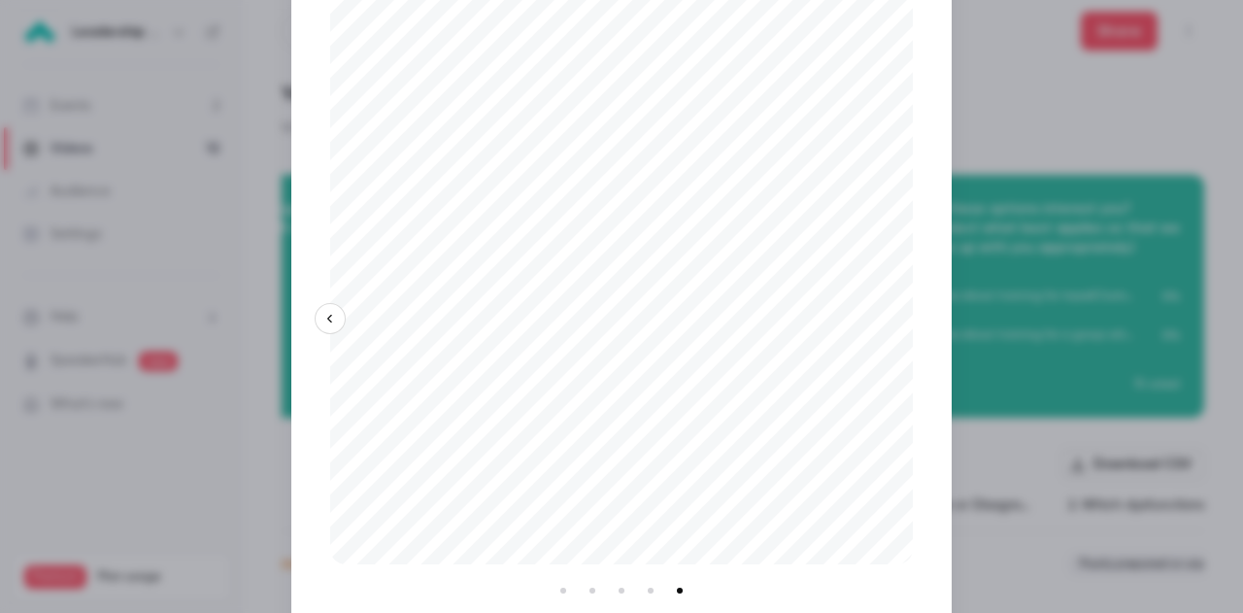
click at [951, 111] on div at bounding box center [621, 306] width 1243 height 613
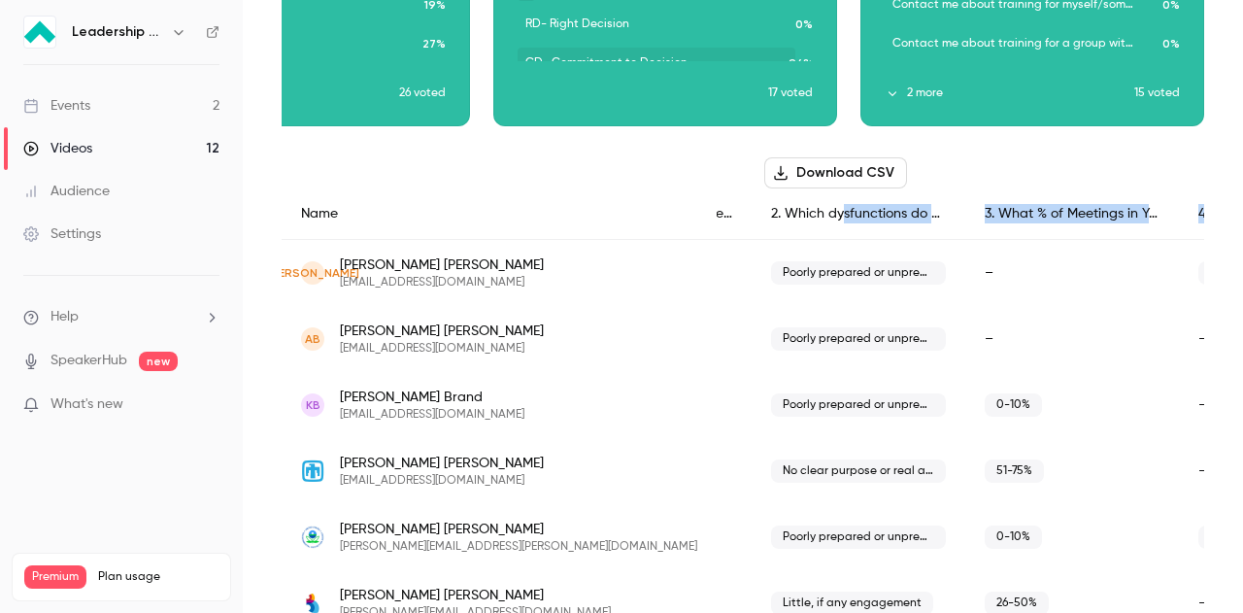
scroll to position [0, 592]
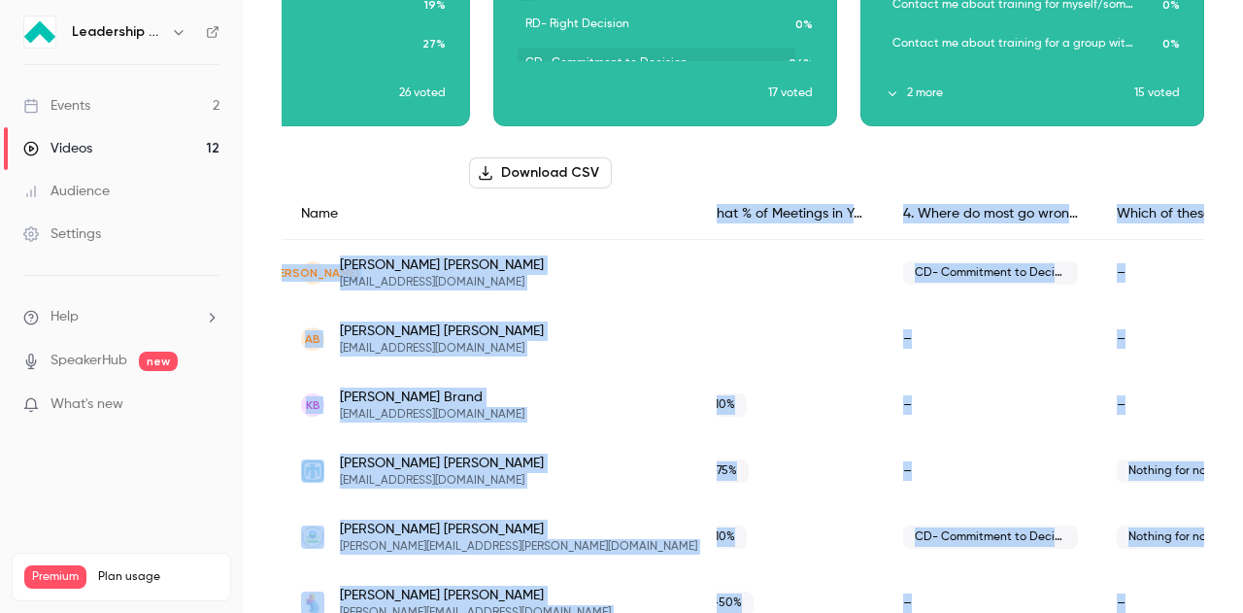
drag, startPoint x: 1037, startPoint y: 219, endPoint x: 1242, endPoint y: 220, distance: 204.9
click at [1242, 220] on main "Search for videos or events Share Your Meetings Suck—Unveiling the Silent Kille…" at bounding box center [743, 306] width 1000 height 613
click at [1106, 218] on div "Which of these options interest you? (Please select what best applies so that w…" at bounding box center [1204, 213] width 214 height 51
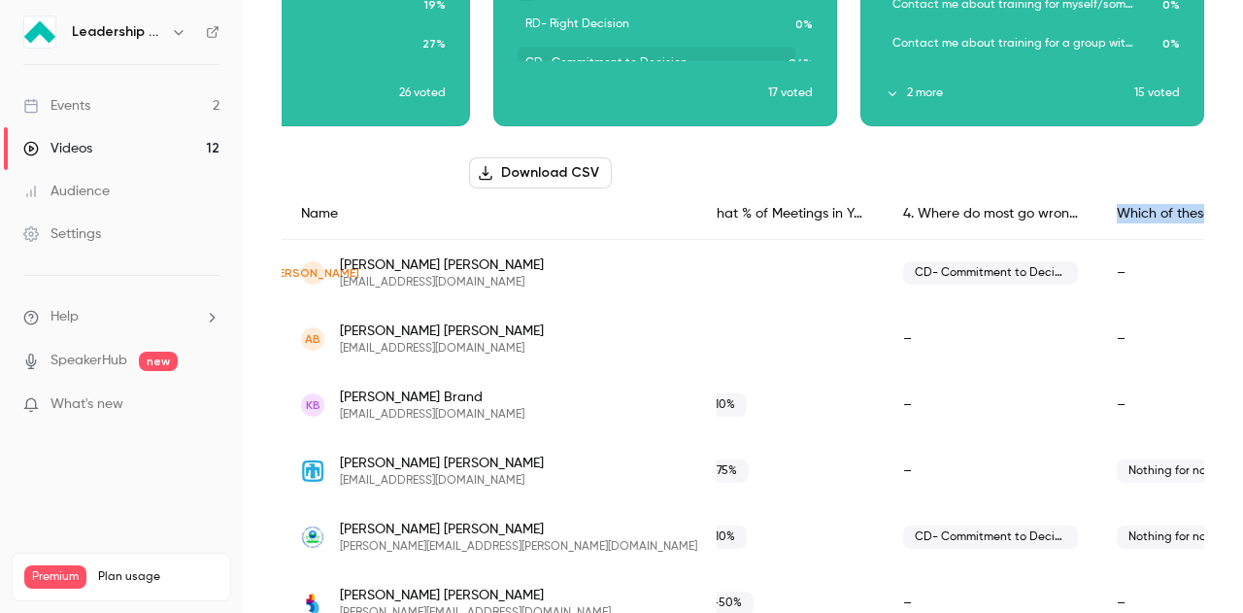
drag, startPoint x: 997, startPoint y: 211, endPoint x: 1184, endPoint y: 218, distance: 186.6
click at [1184, 218] on div "Which of these options interest you? (Please select what best applies so that w…" at bounding box center [1204, 213] width 214 height 51
